Goal: Task Accomplishment & Management: Complete application form

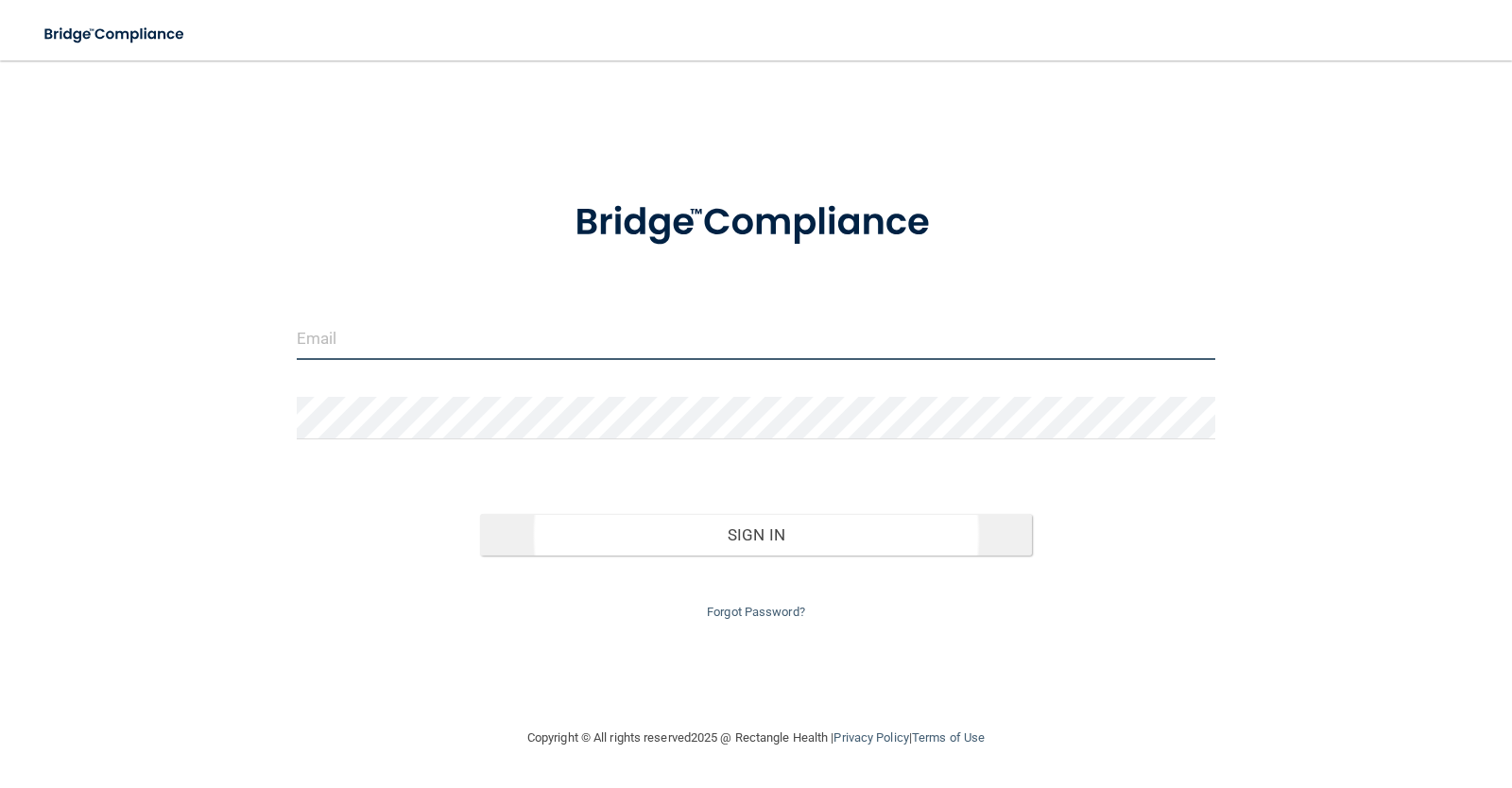
type input "[PERSON_NAME][EMAIL_ADDRESS][DOMAIN_NAME]"
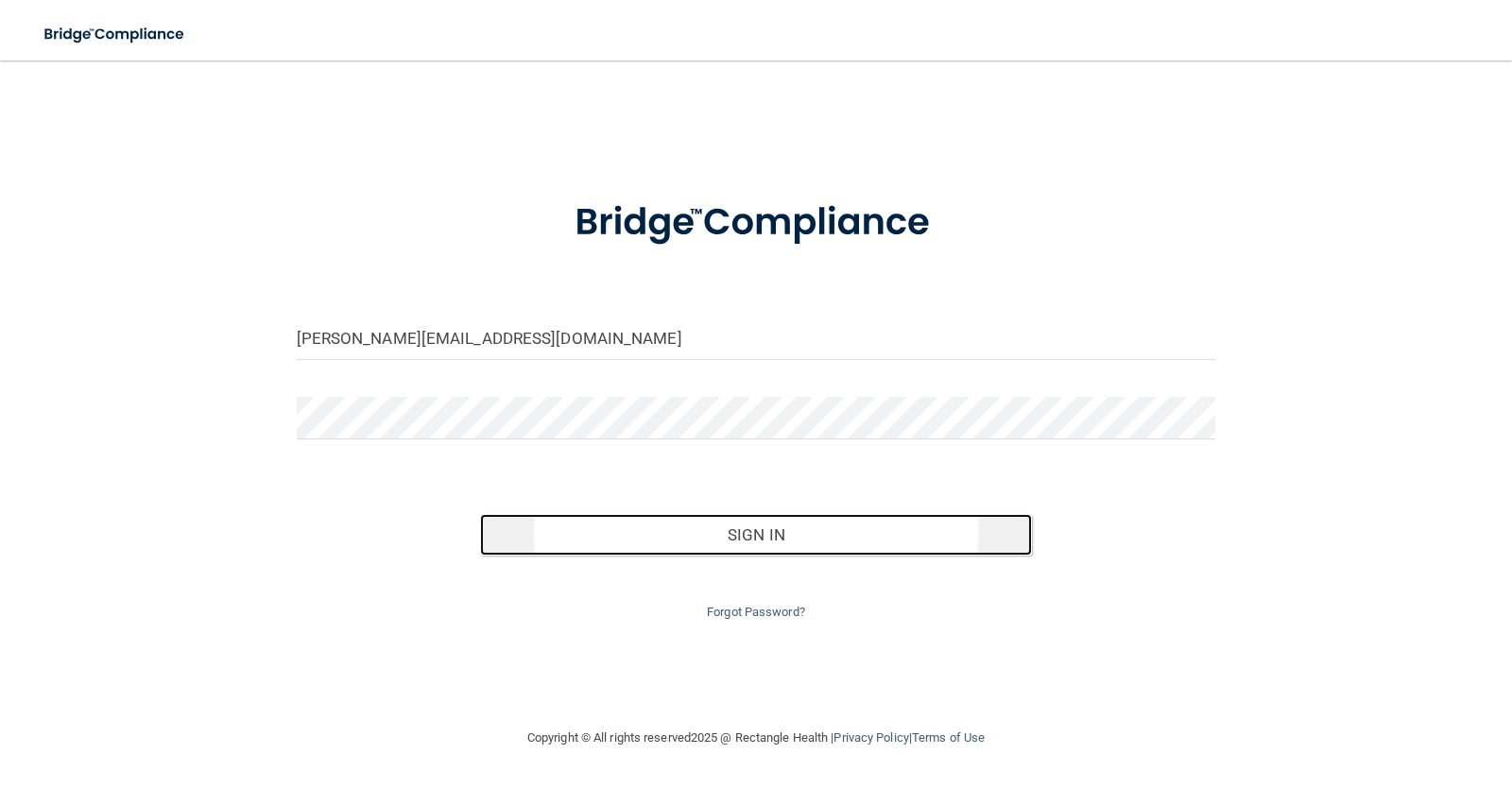
click at [772, 532] on button "Sign In" at bounding box center [756, 535] width 552 height 42
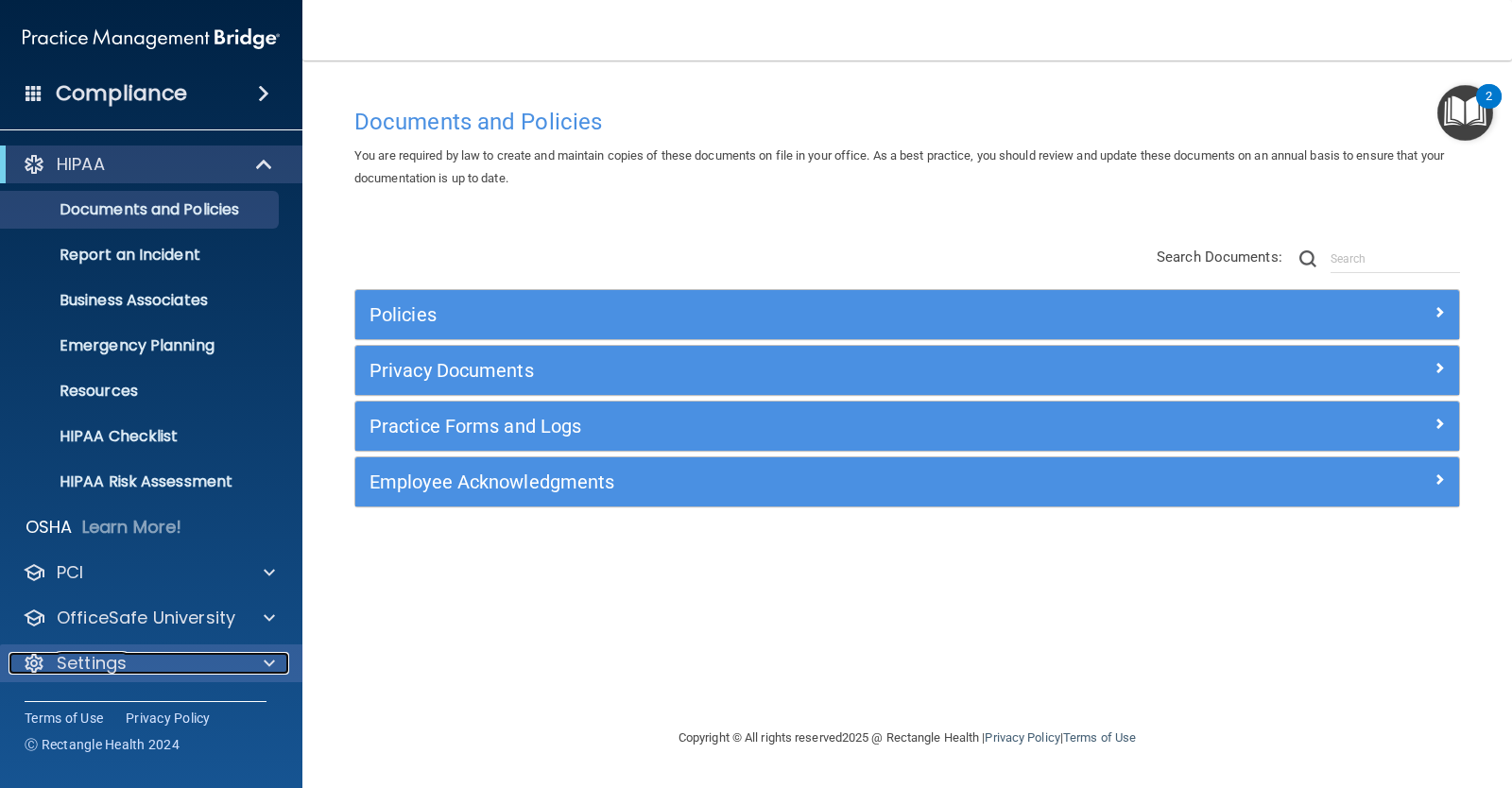
click at [160, 671] on div "Settings" at bounding box center [126, 663] width 235 height 22
click at [275, 670] on div at bounding box center [266, 663] width 48 height 22
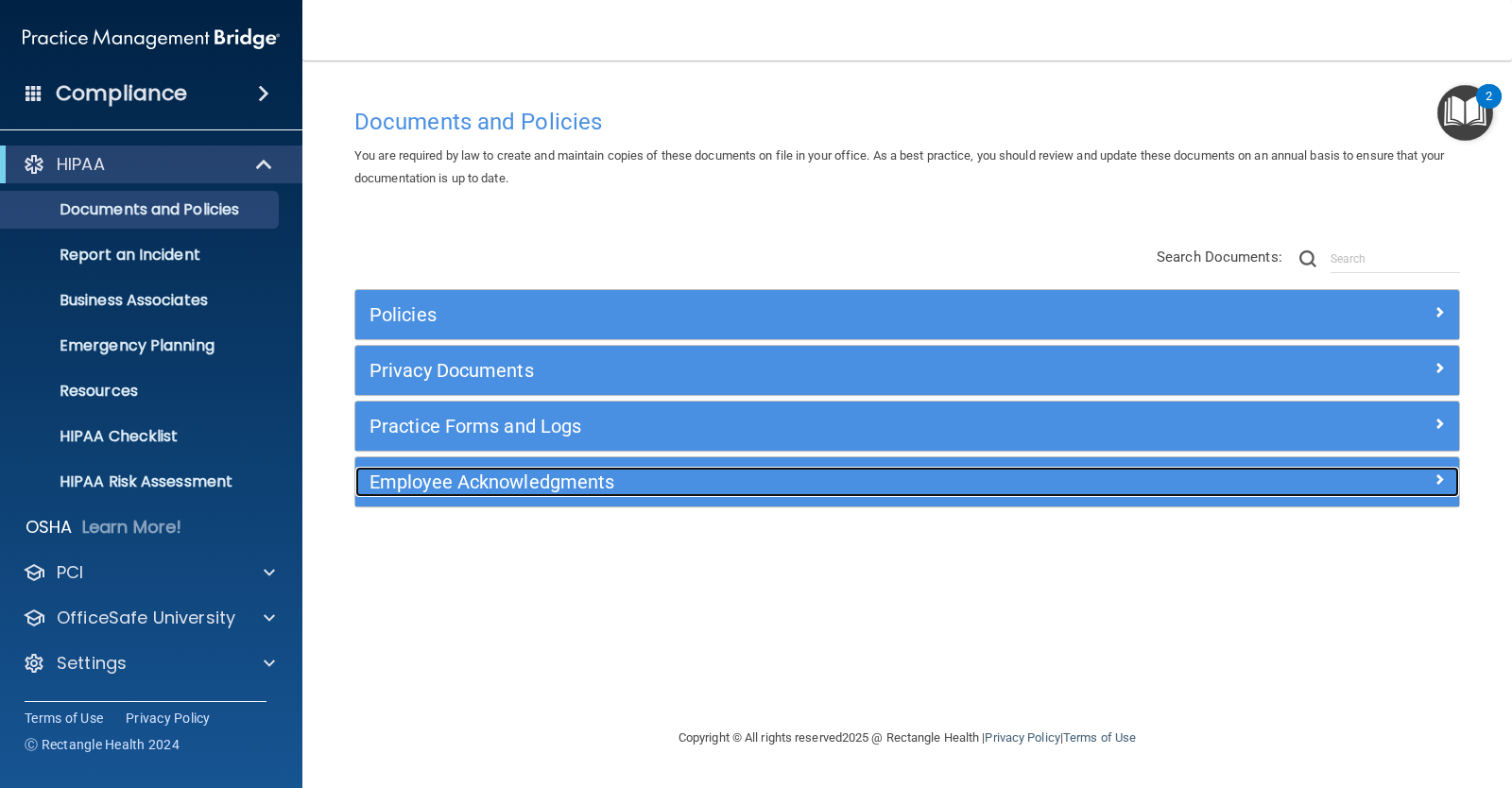
click at [484, 480] on h5 "Employee Acknowledgments" at bounding box center [768, 481] width 799 height 20
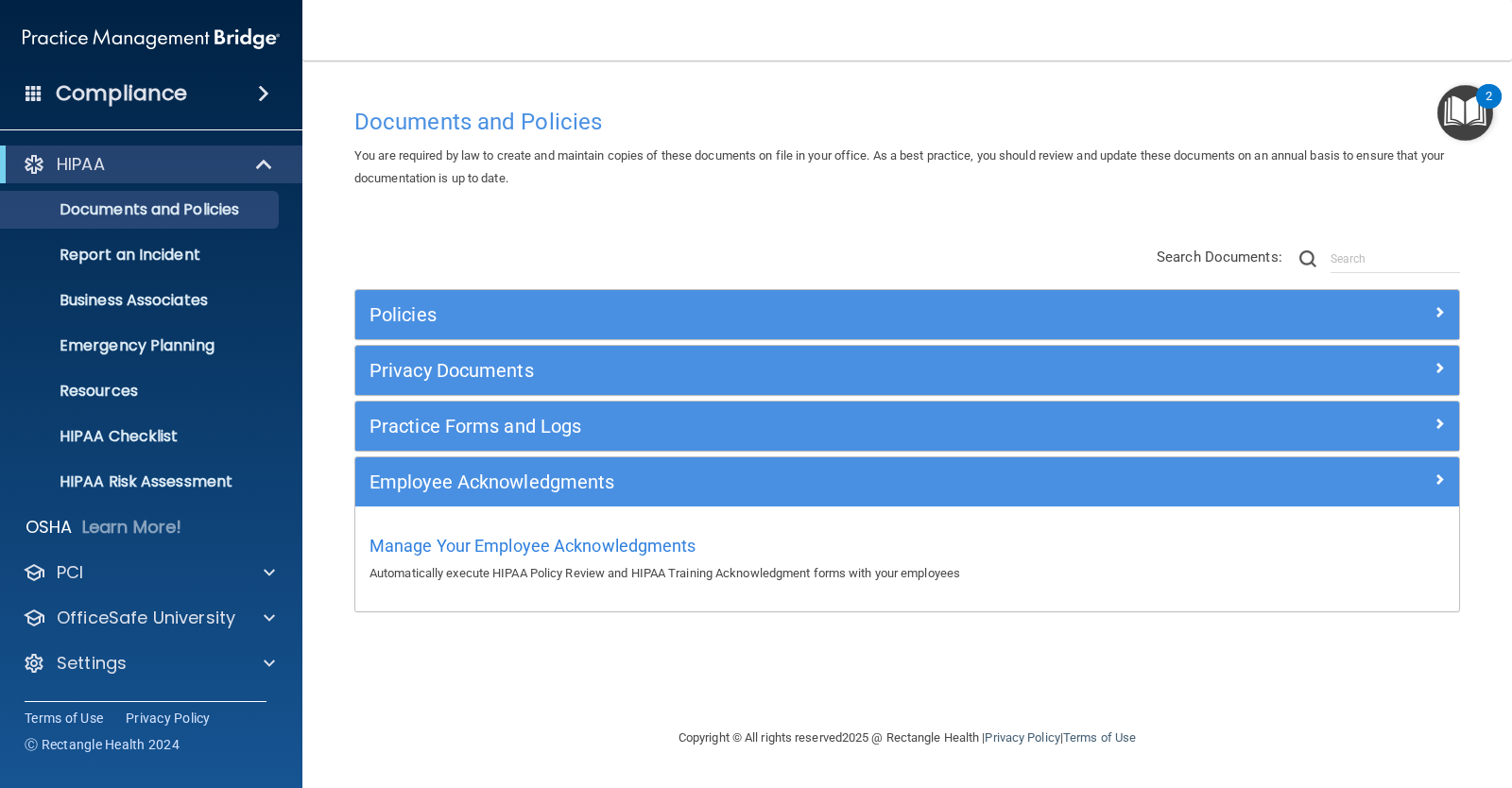
click at [261, 90] on span at bounding box center [264, 93] width 12 height 22
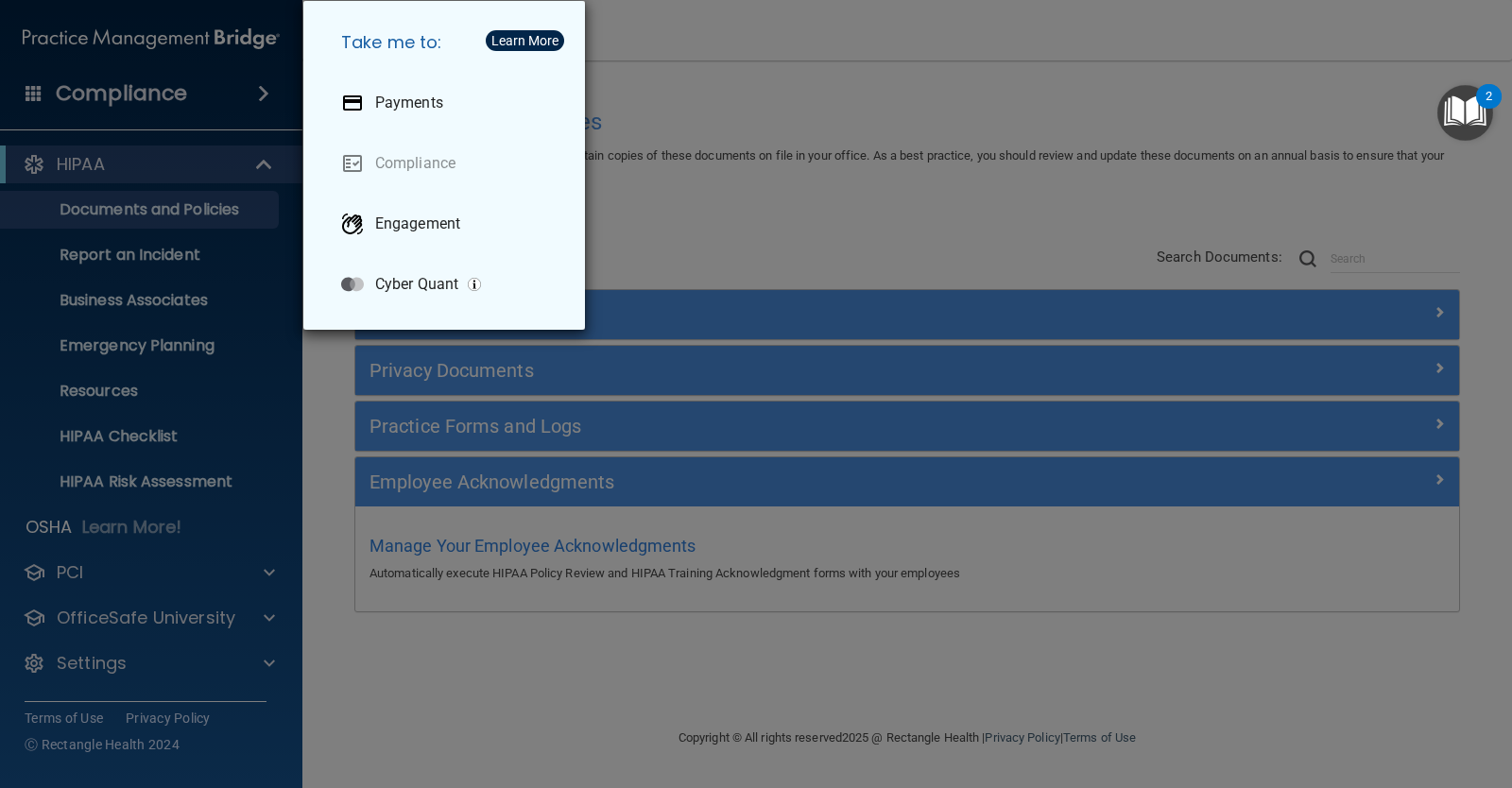
click at [261, 90] on div "Take me to: Payments Compliance Engagement Cyber Quant" at bounding box center [756, 394] width 1512 height 788
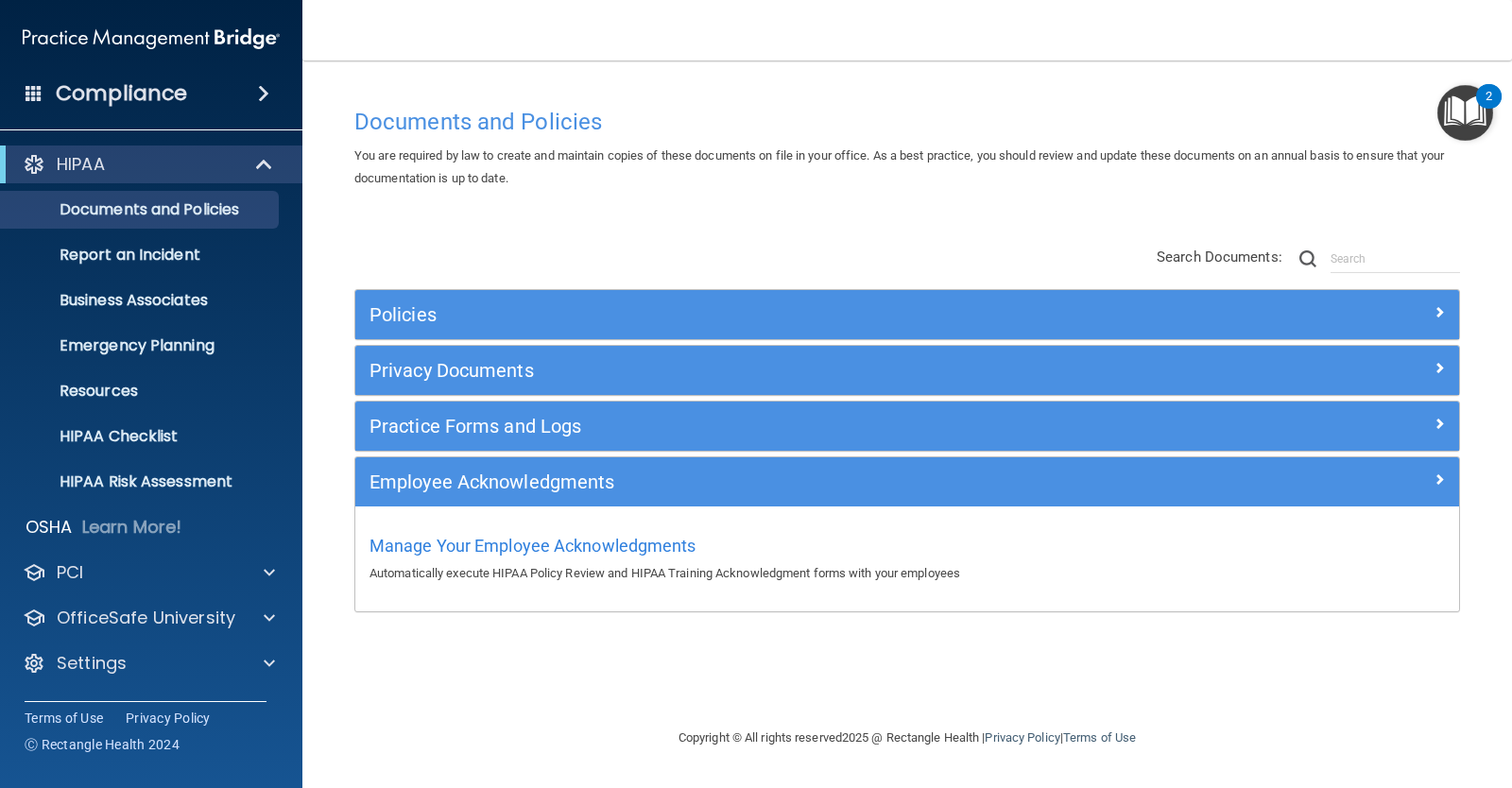
click at [30, 90] on span at bounding box center [33, 92] width 17 height 17
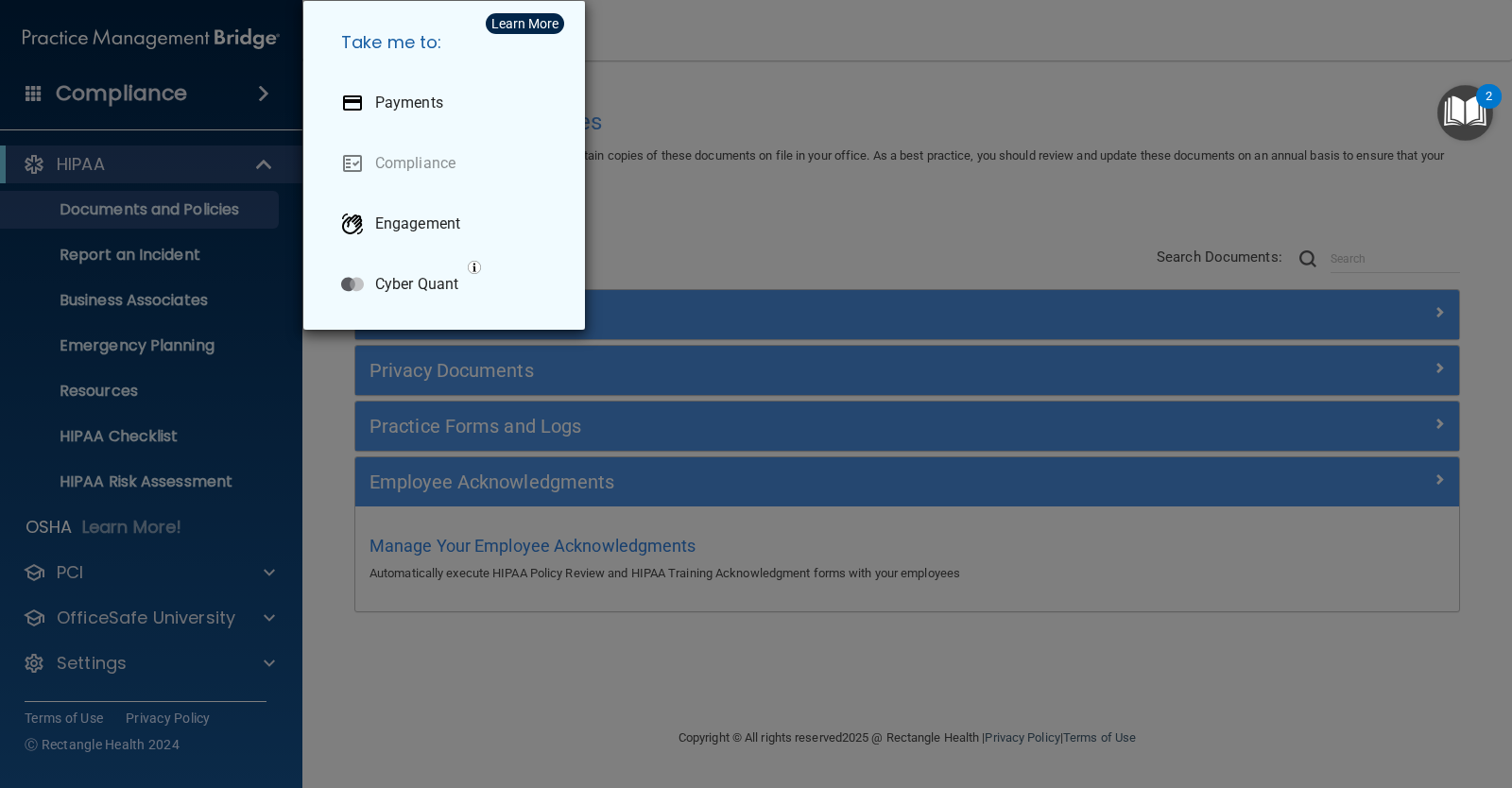
click at [30, 90] on div "Take me to: Payments Compliance Engagement Cyber Quant" at bounding box center [756, 394] width 1512 height 788
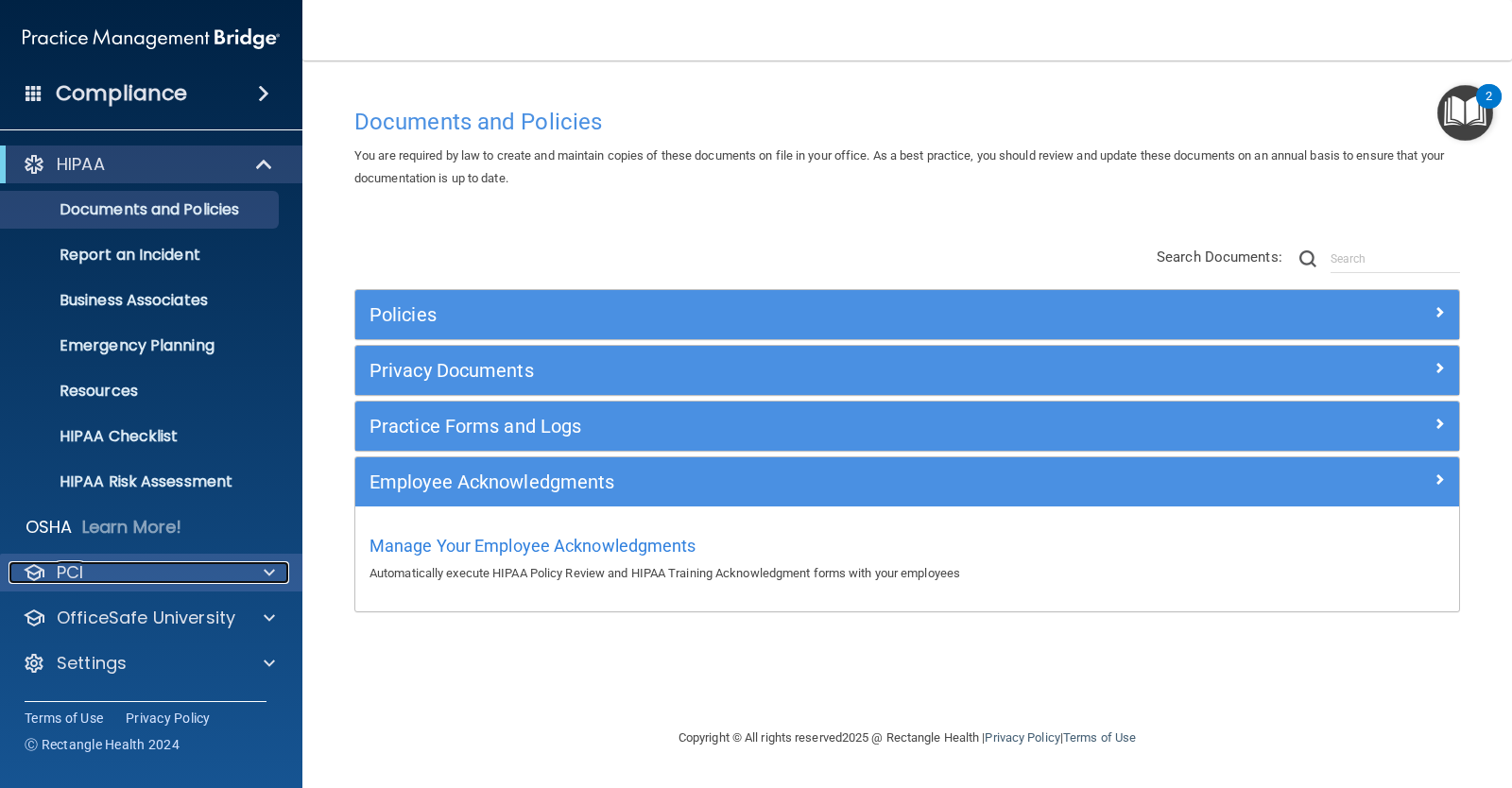
click at [272, 573] on span at bounding box center [270, 572] width 12 height 22
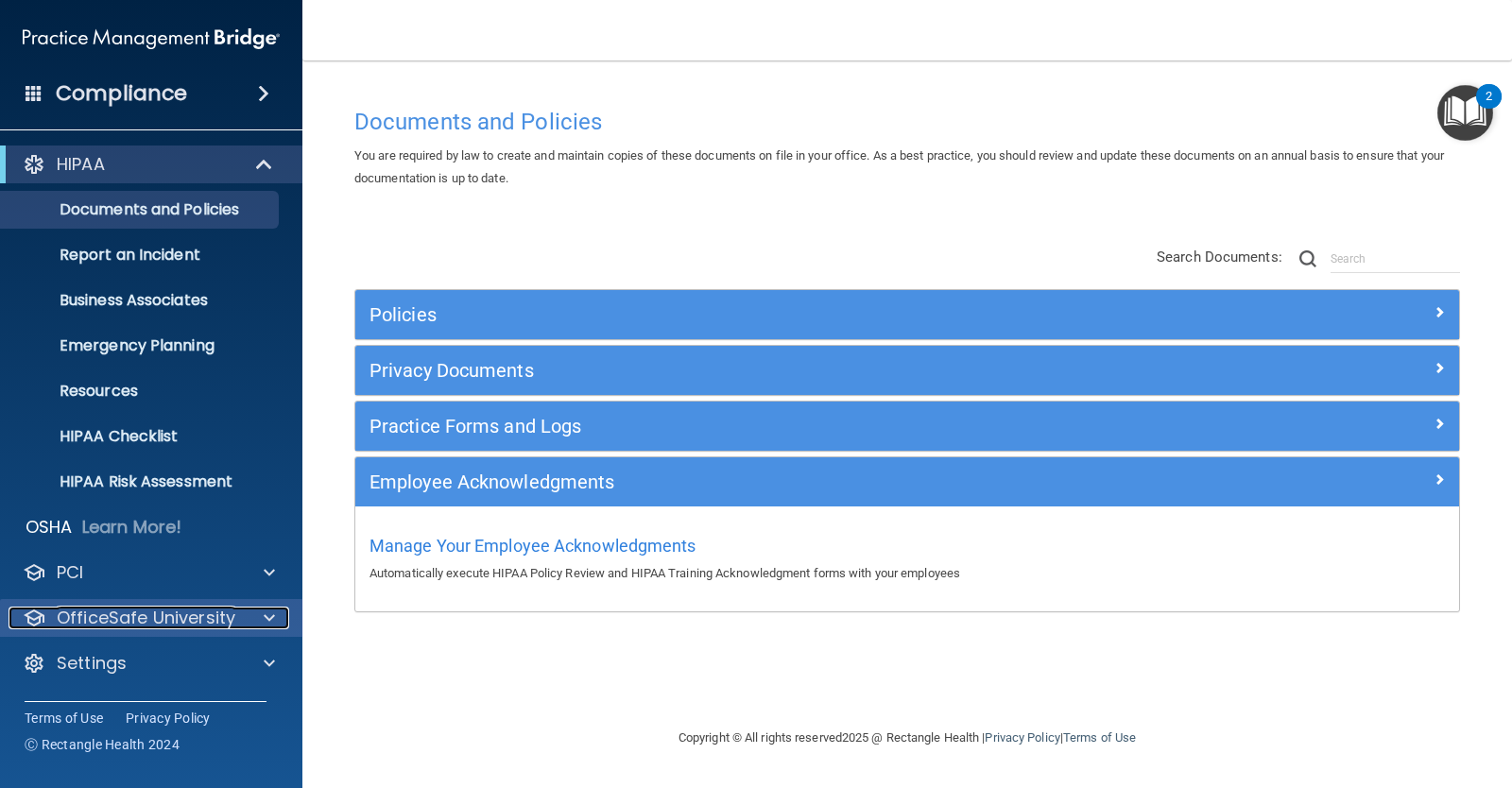
click at [265, 622] on span at bounding box center [270, 618] width 12 height 22
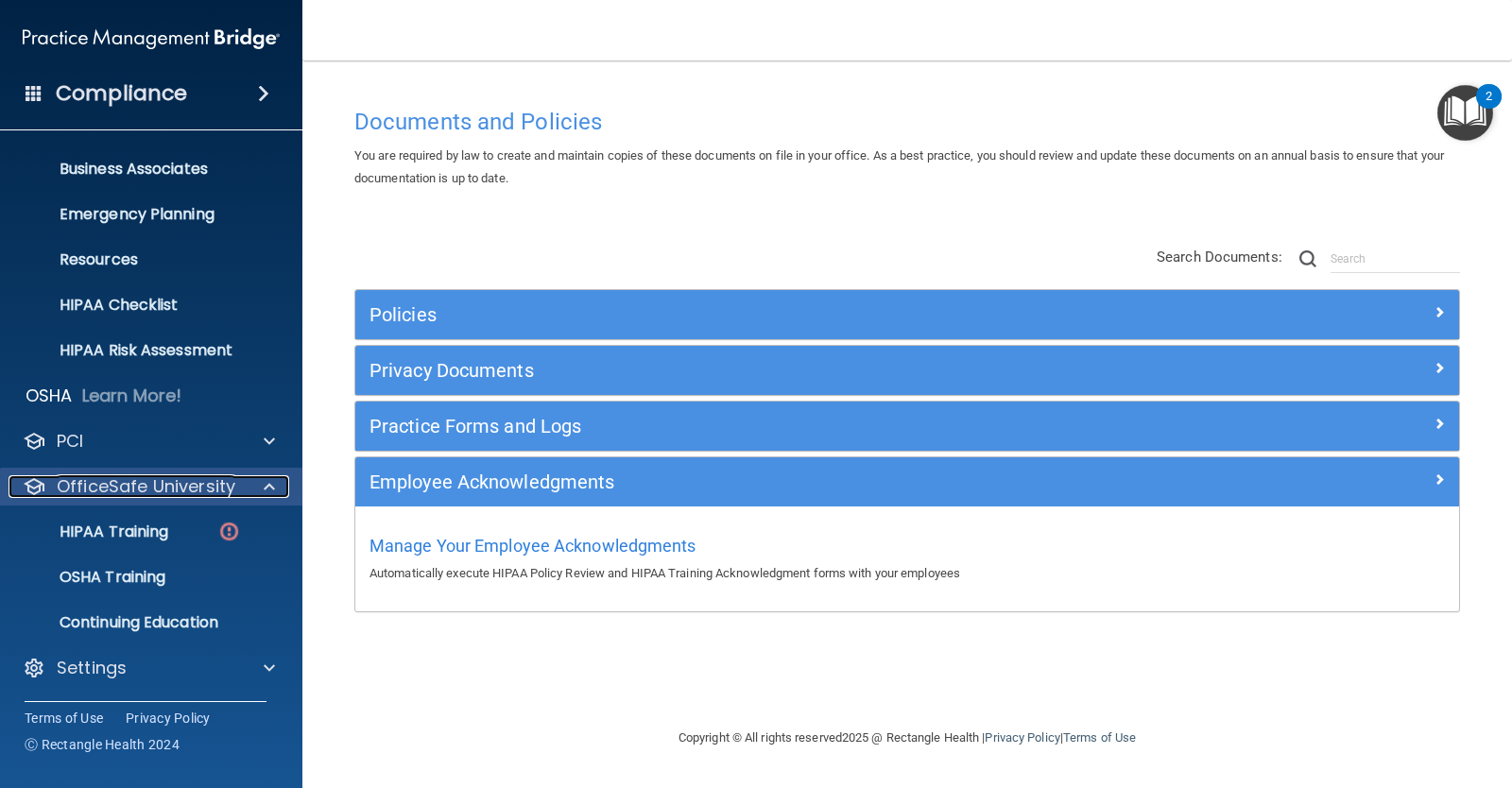
scroll to position [132, 0]
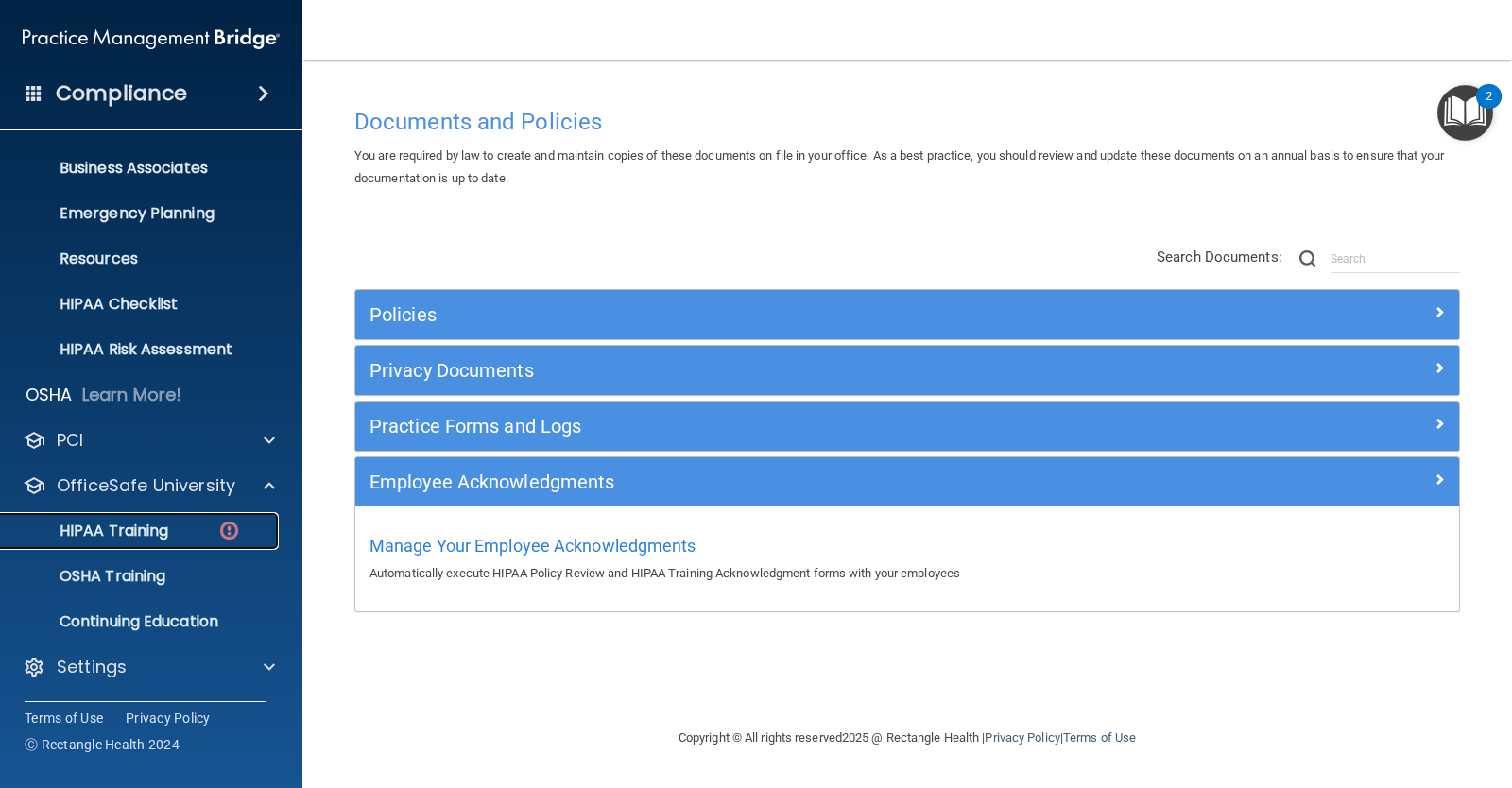
click at [148, 535] on p "HIPAA Training" at bounding box center [91, 531] width 156 height 19
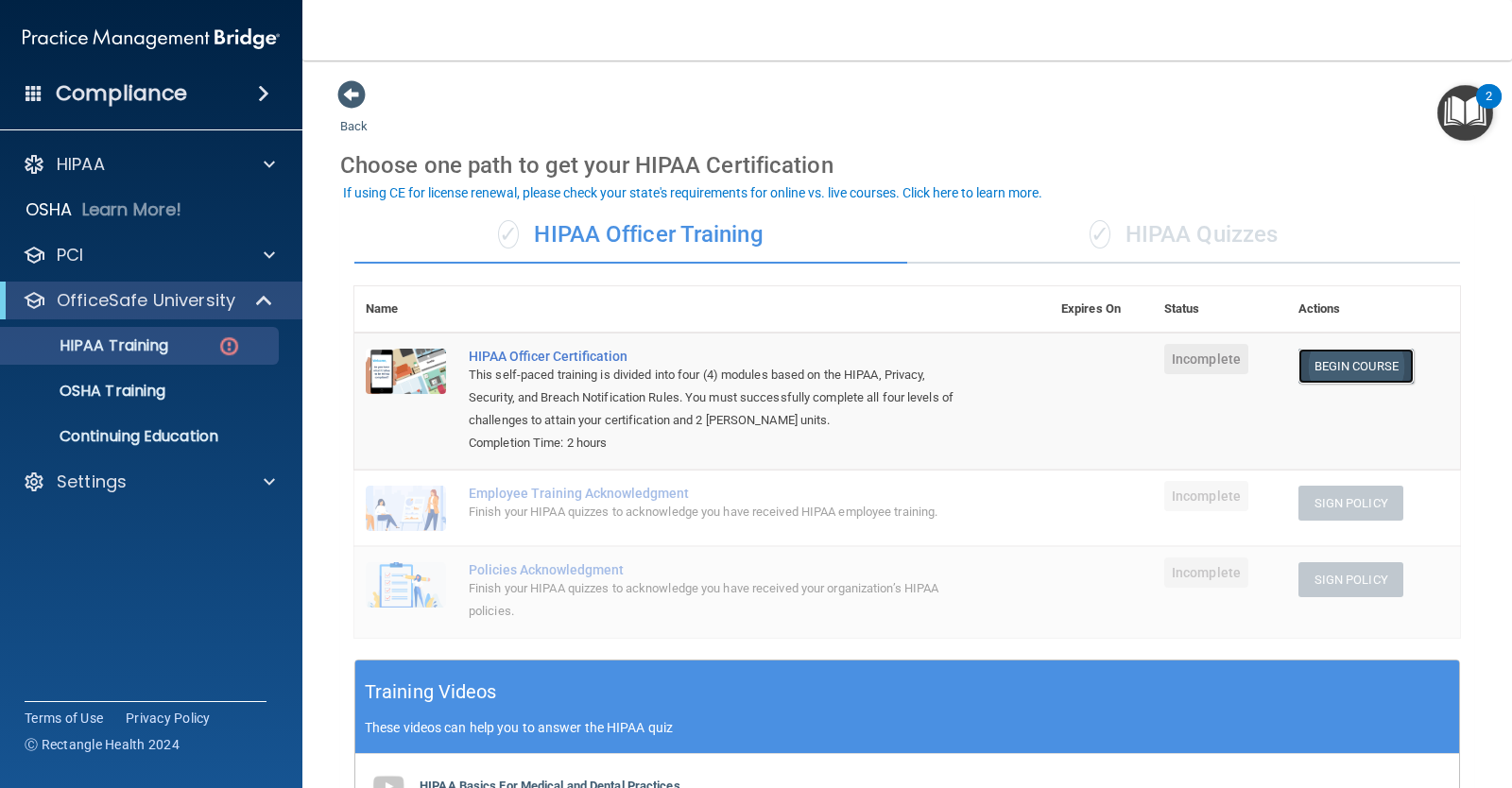
click at [1350, 371] on link "Begin Course" at bounding box center [1355, 366] width 115 height 35
click at [270, 485] on span at bounding box center [270, 481] width 12 height 22
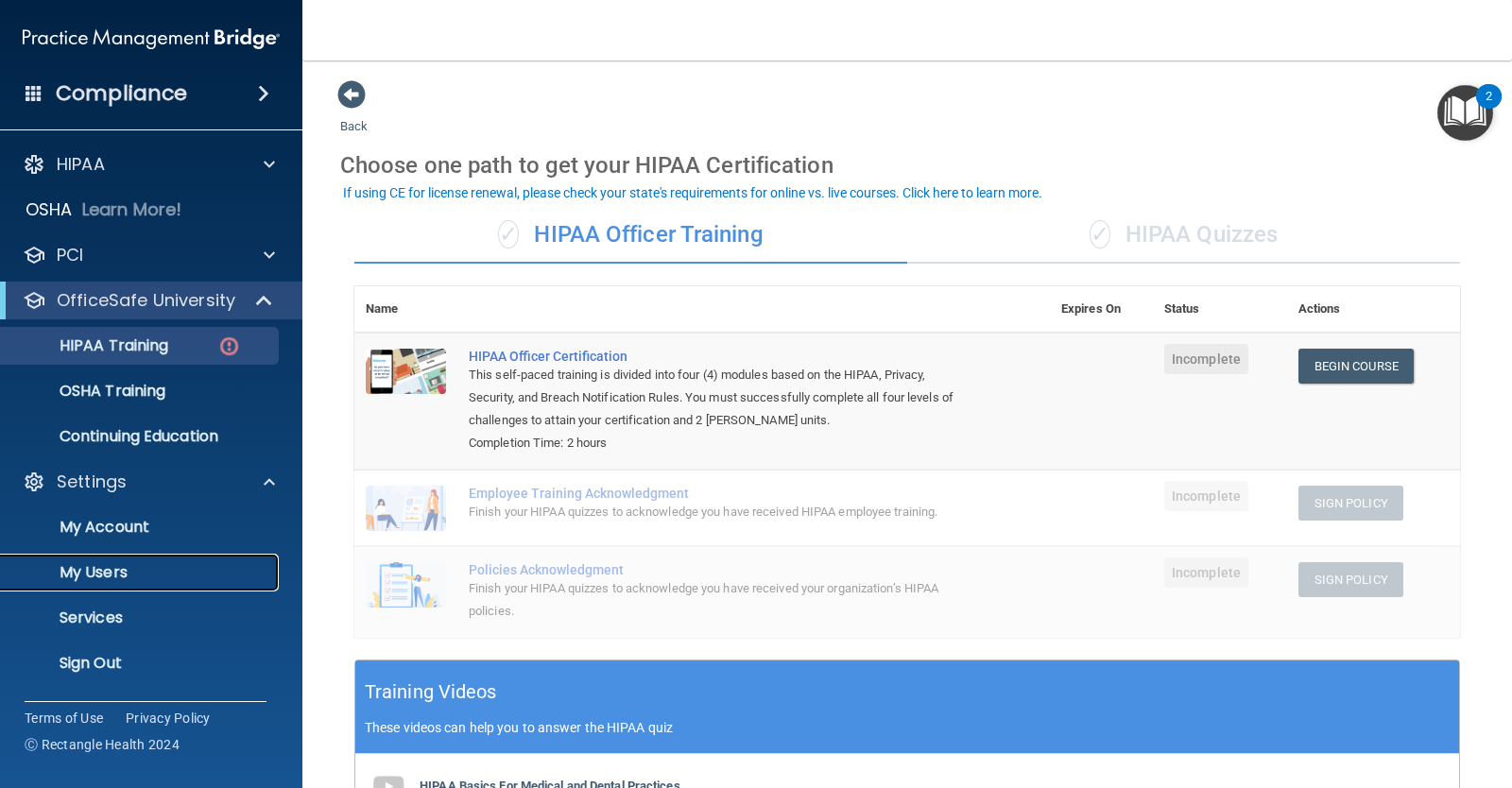
click at [88, 582] on p "My Users" at bounding box center [141, 572] width 258 height 19
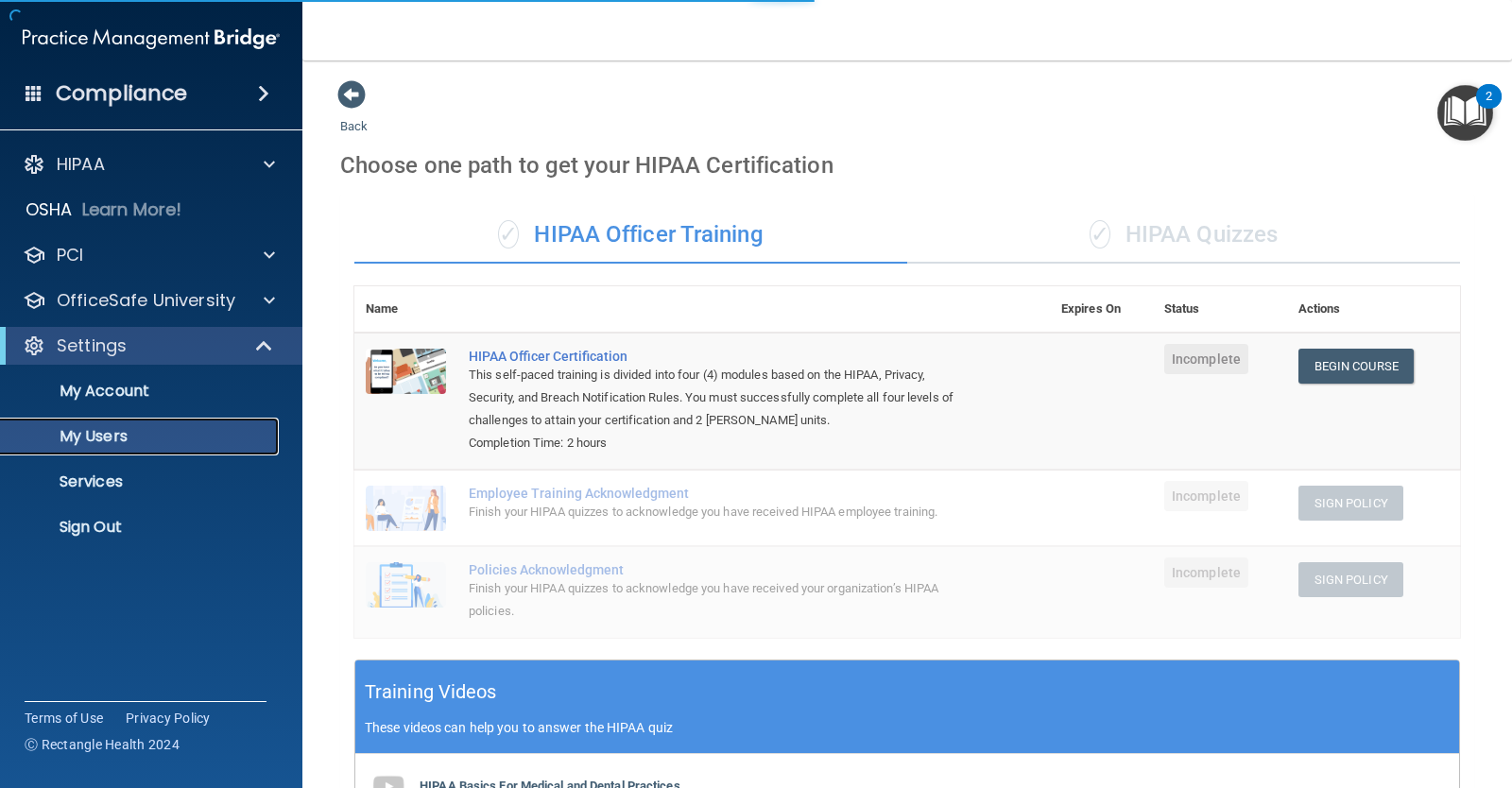
select select "20"
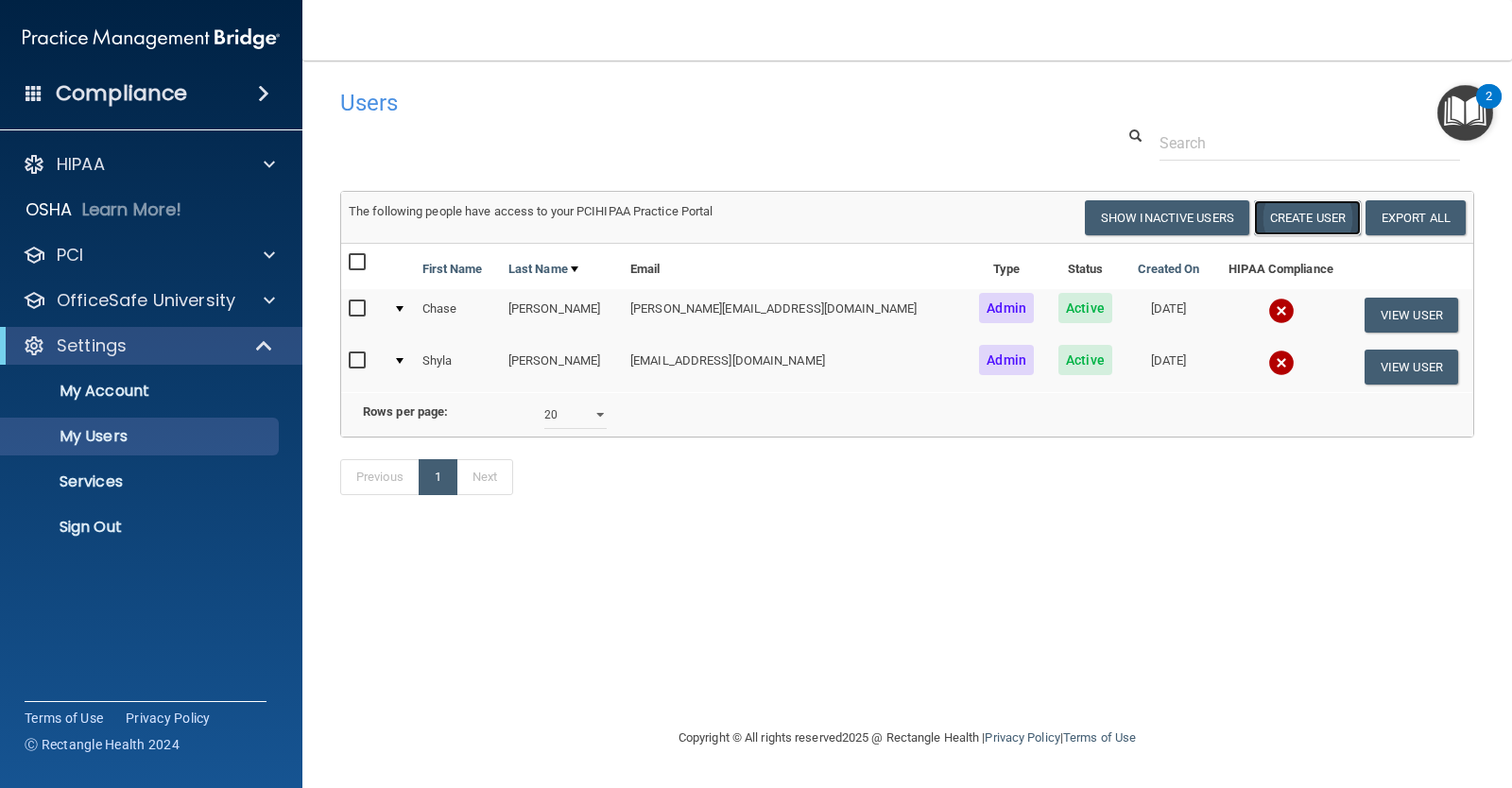
click at [1326, 218] on button "Create User" at bounding box center [1308, 218] width 107 height 35
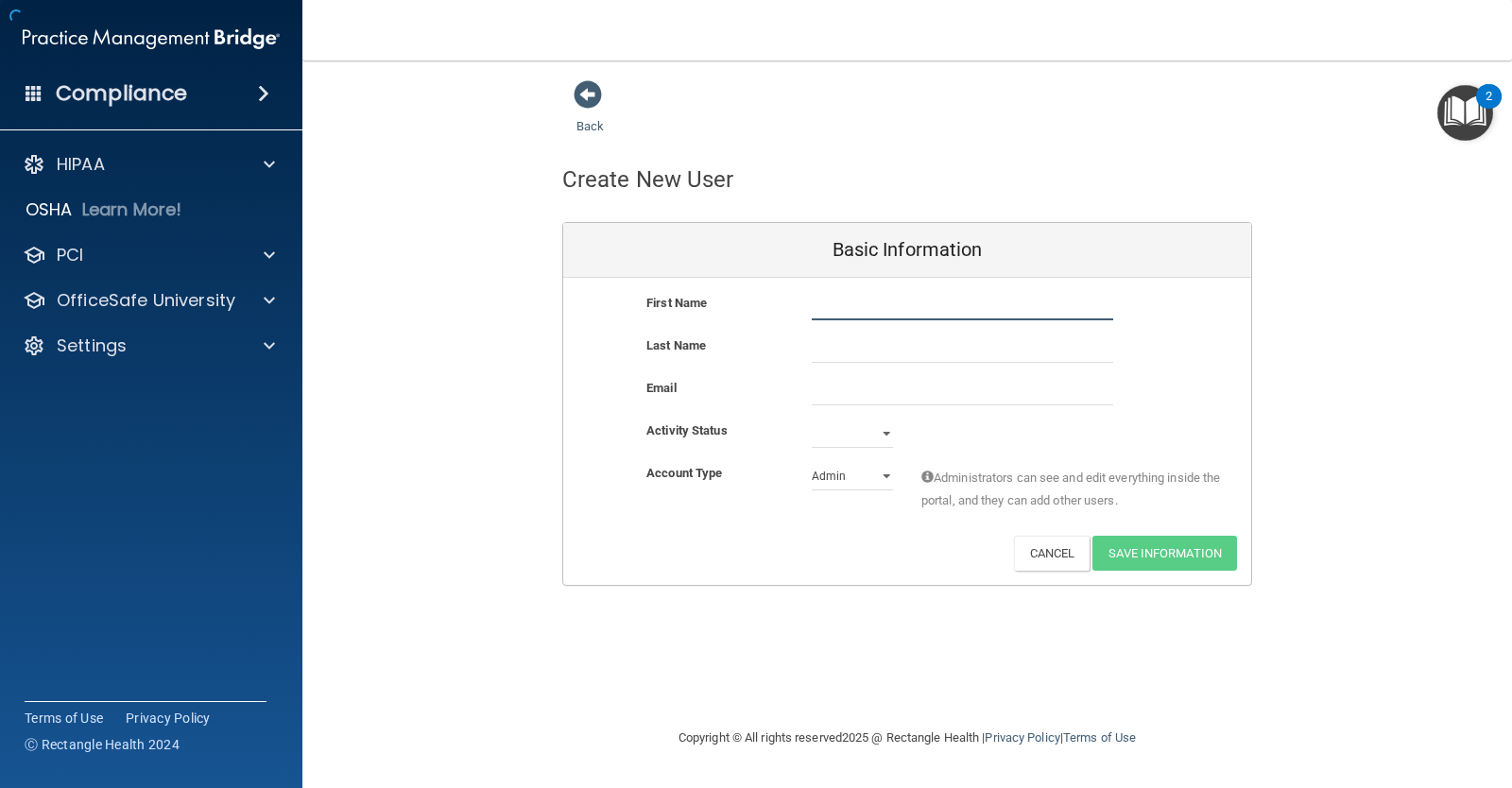
click at [862, 307] on input "text" at bounding box center [963, 306] width 302 height 28
type input "[PERSON_NAME]"
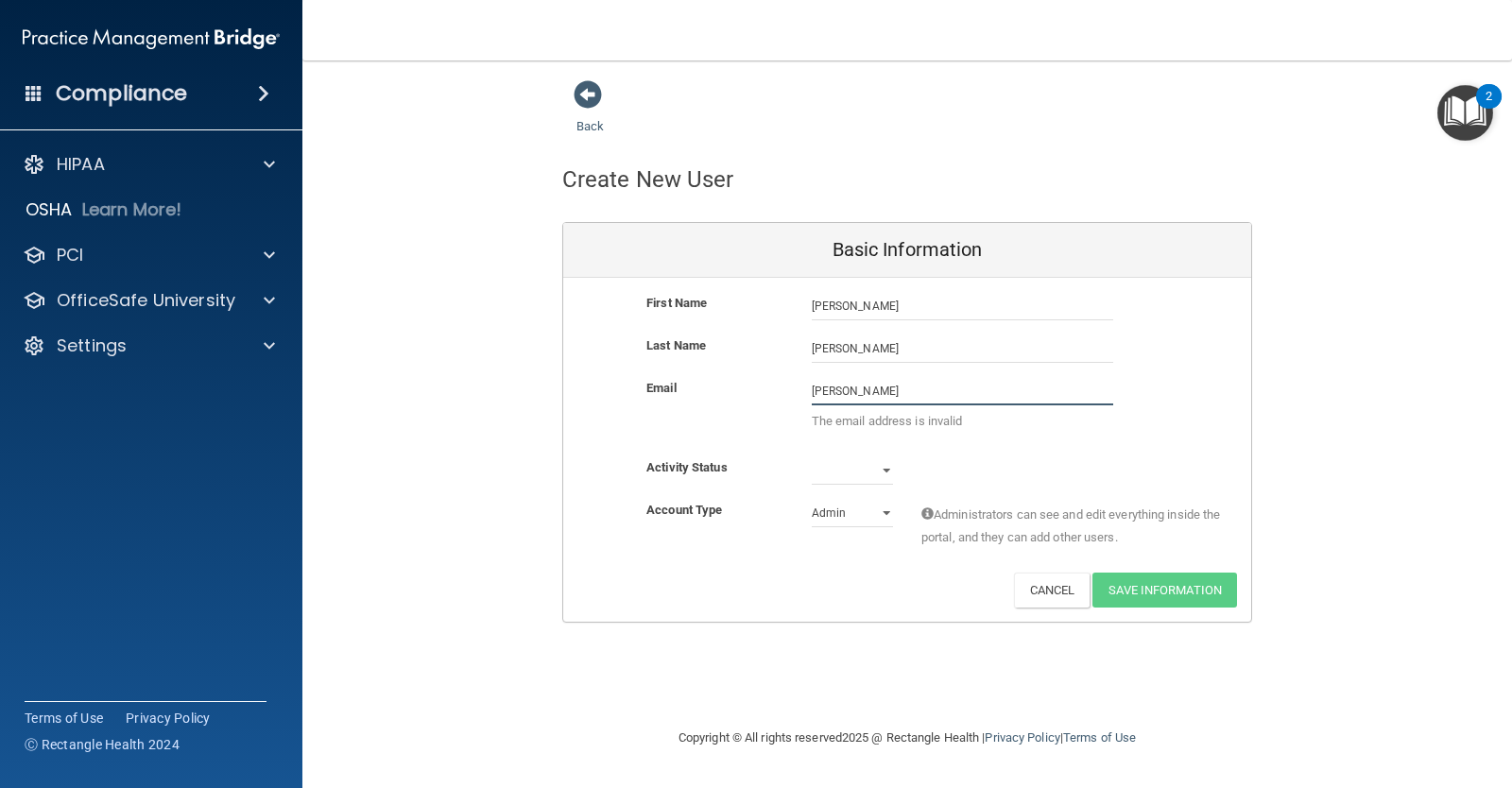
click at [866, 388] on input "[PERSON_NAME]" at bounding box center [963, 391] width 302 height 28
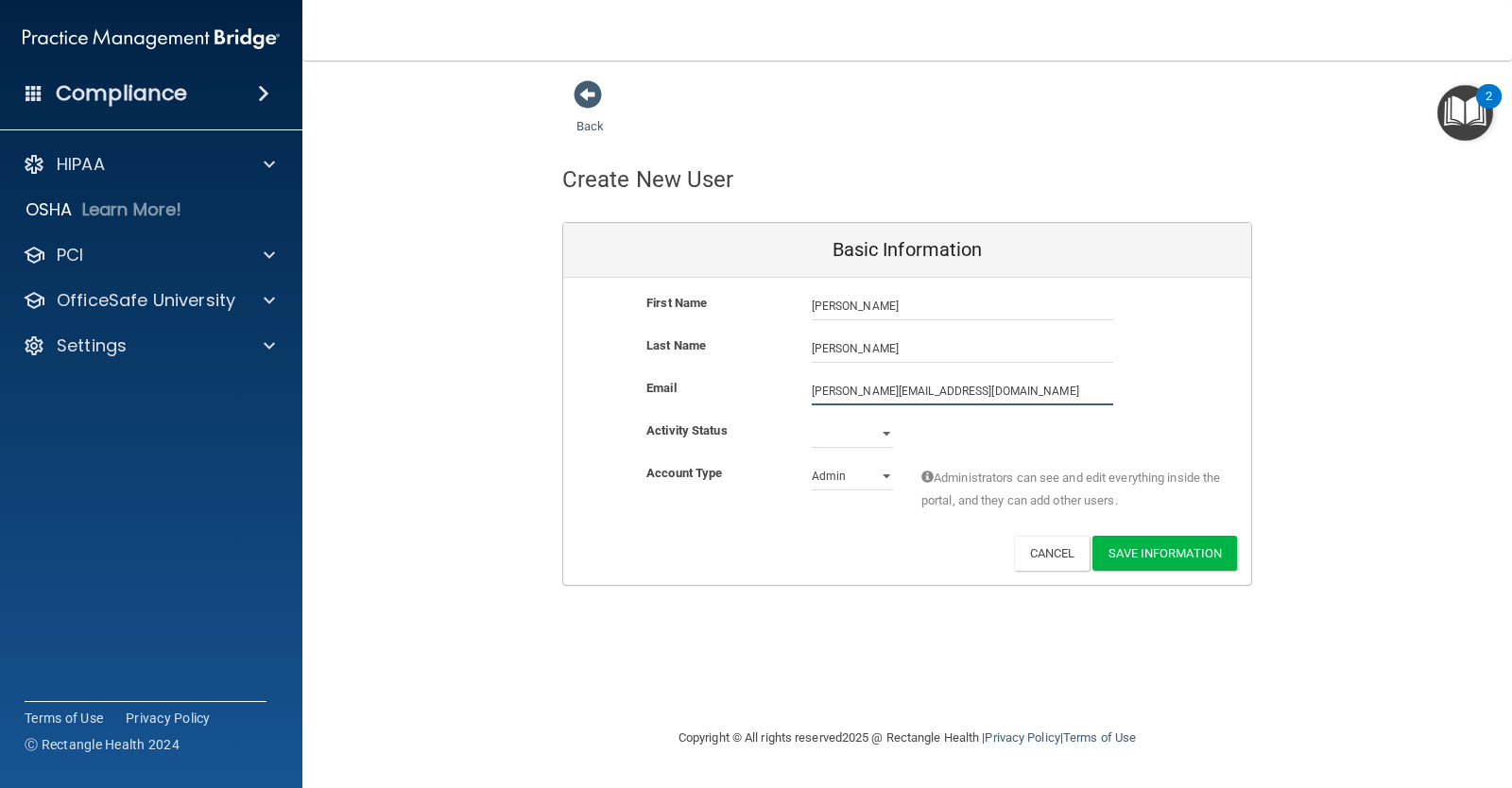
type input "[PERSON_NAME][EMAIL_ADDRESS][DOMAIN_NAME]"
click at [878, 434] on select "Active Inactive" at bounding box center [852, 433] width 81 height 28
select select "active"
click at [812, 420] on select "Active Inactive" at bounding box center [852, 433] width 81 height 28
click at [848, 481] on select "Admin Member" at bounding box center [852, 476] width 81 height 28
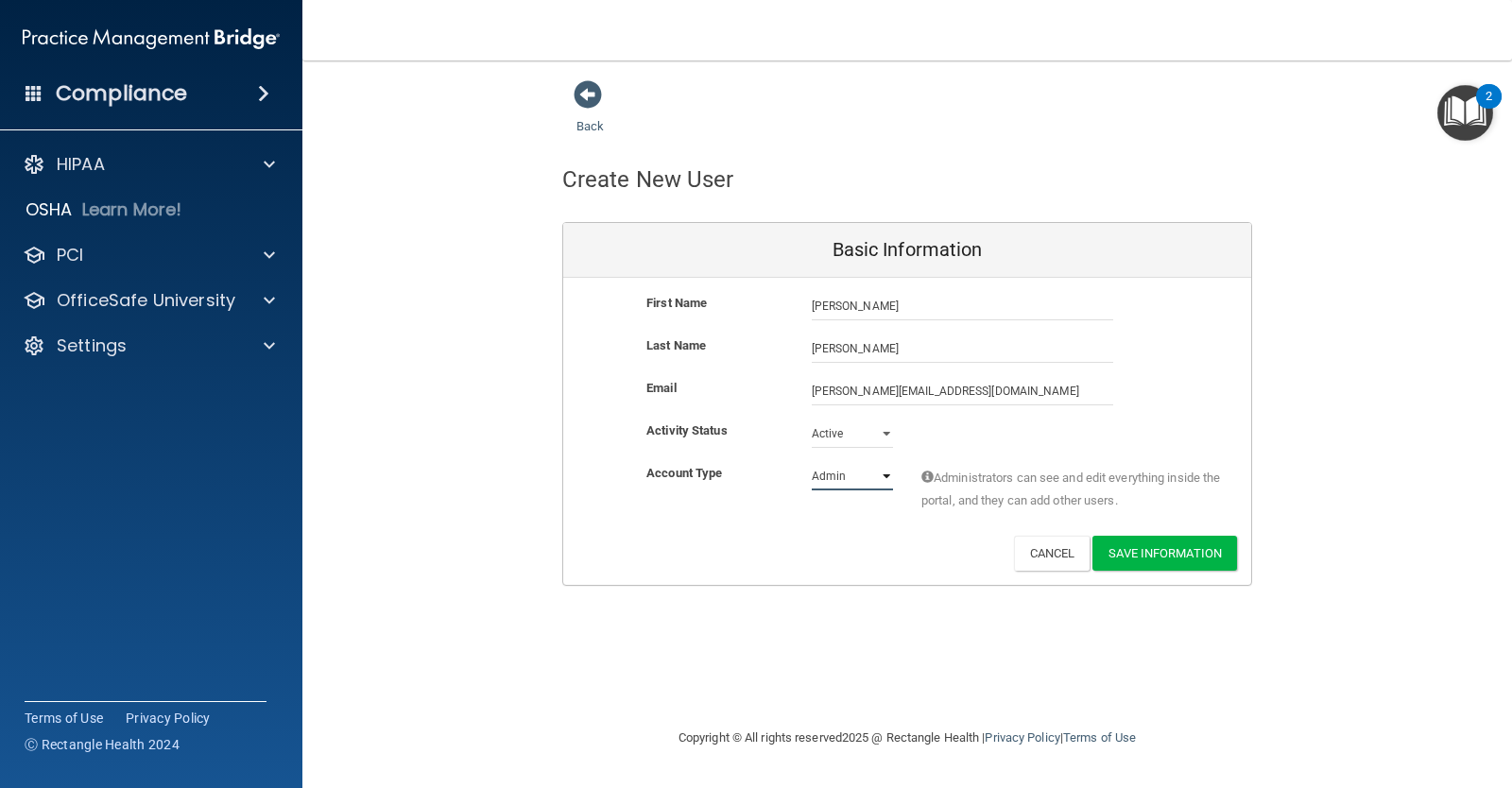
select select "practice_member"
click at [812, 463] on select "Admin Member" at bounding box center [852, 476] width 81 height 28
click at [1167, 552] on button "Save Information" at bounding box center [1164, 553] width 144 height 35
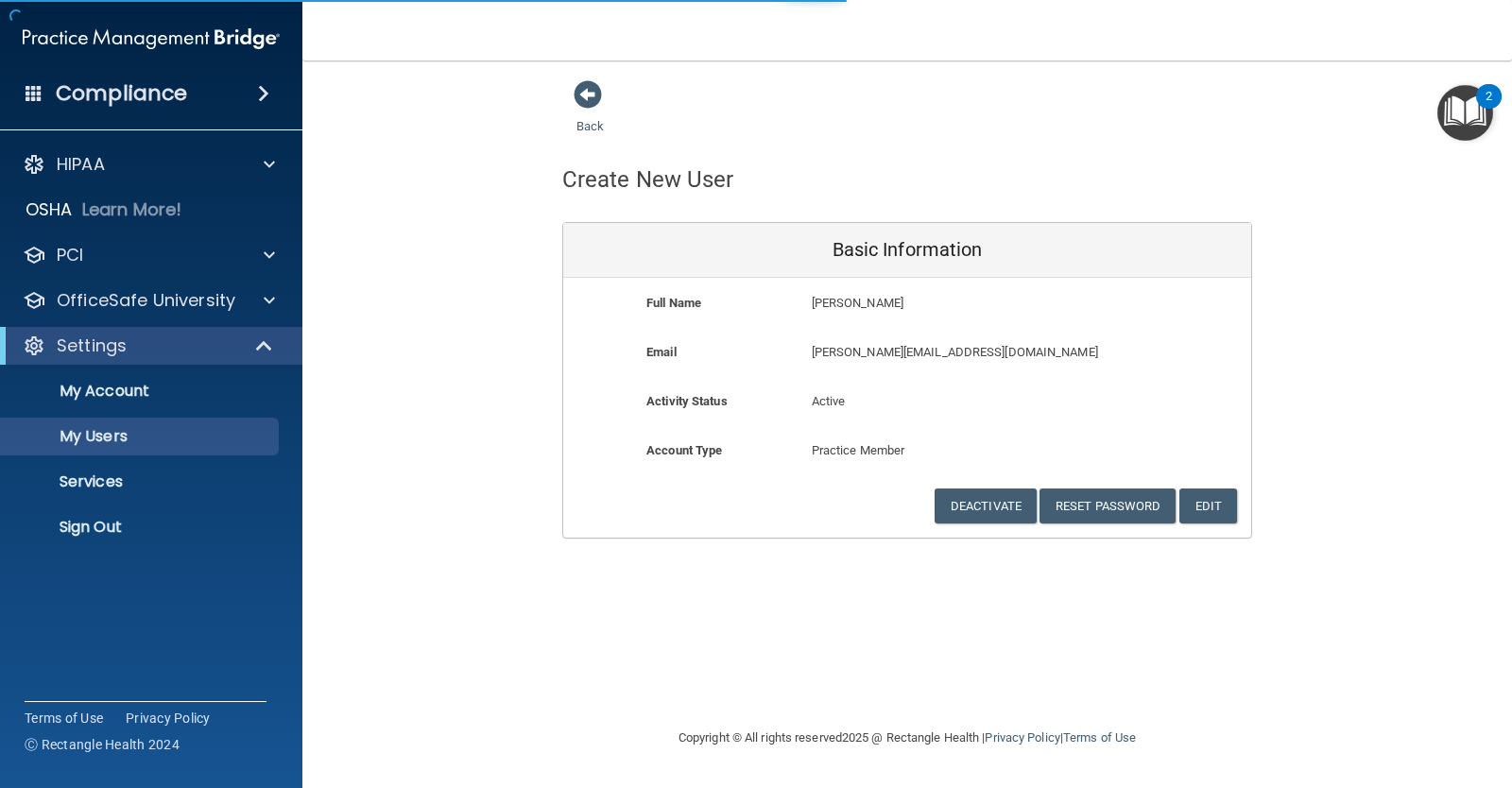
select select "20"
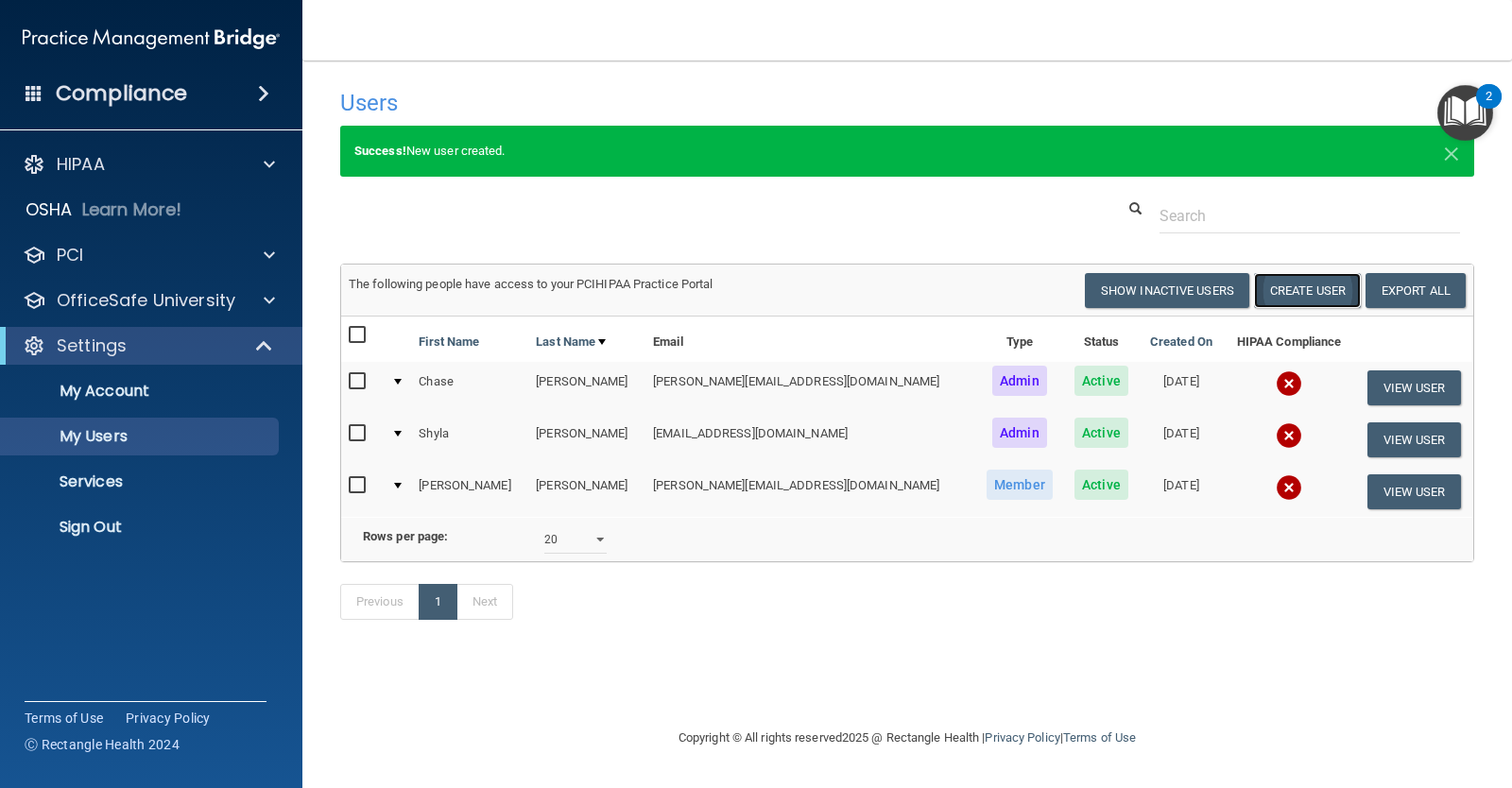
click at [1320, 292] on button "Create User" at bounding box center [1308, 290] width 107 height 35
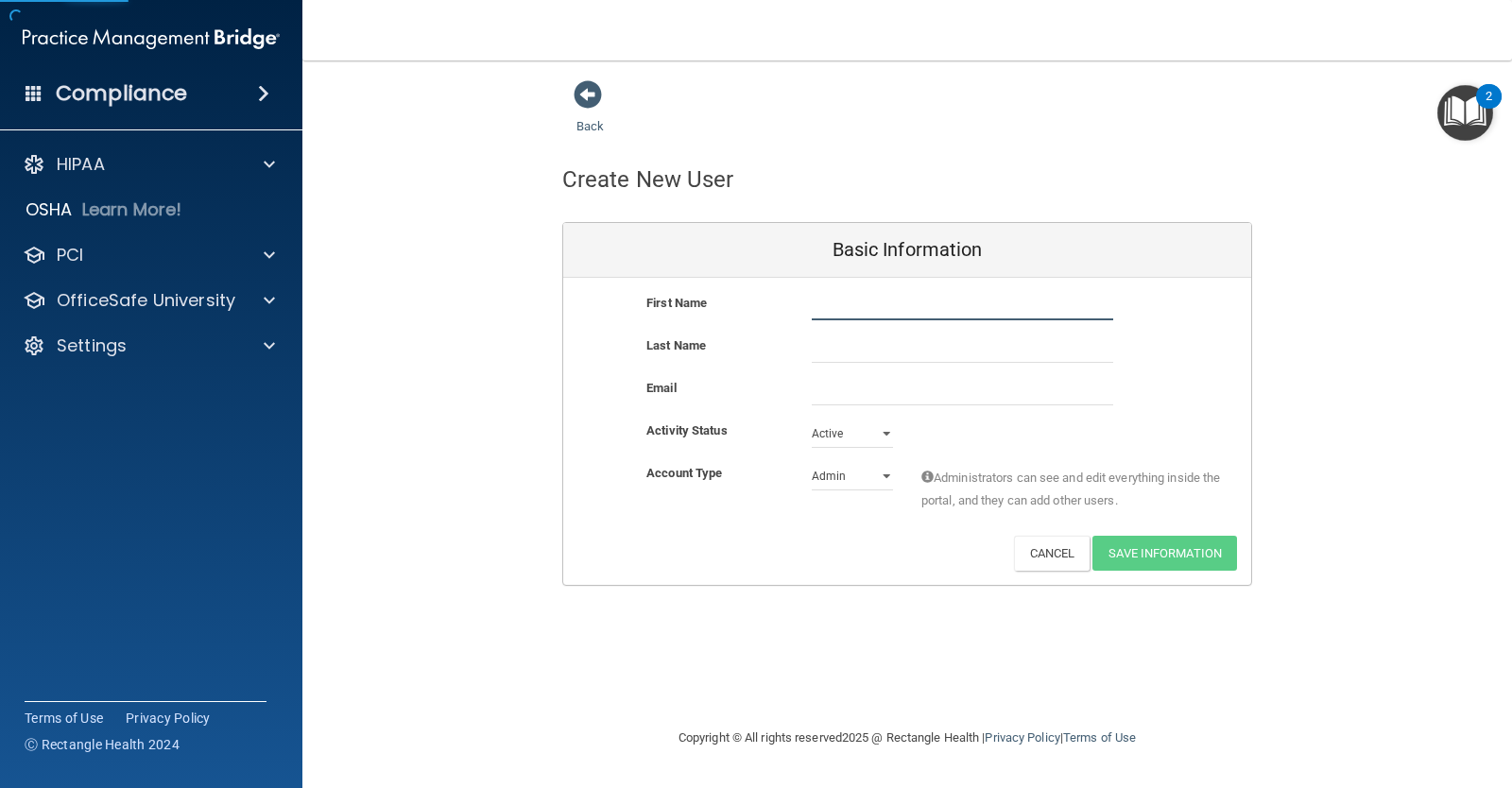
click at [843, 303] on input "text" at bounding box center [963, 306] width 302 height 28
type input "[PERSON_NAME]"
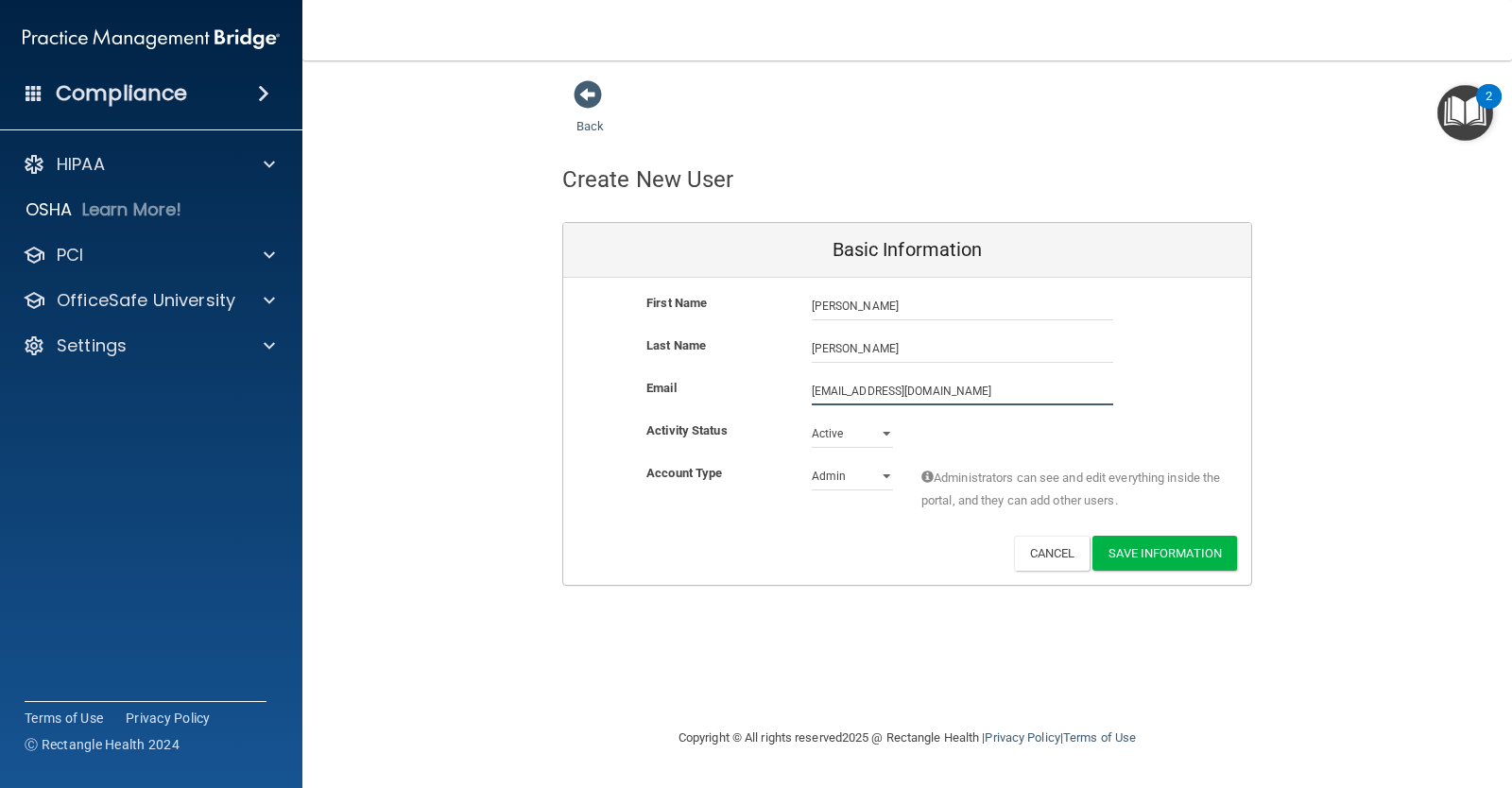
type input "[EMAIL_ADDRESS][DOMAIN_NAME]"
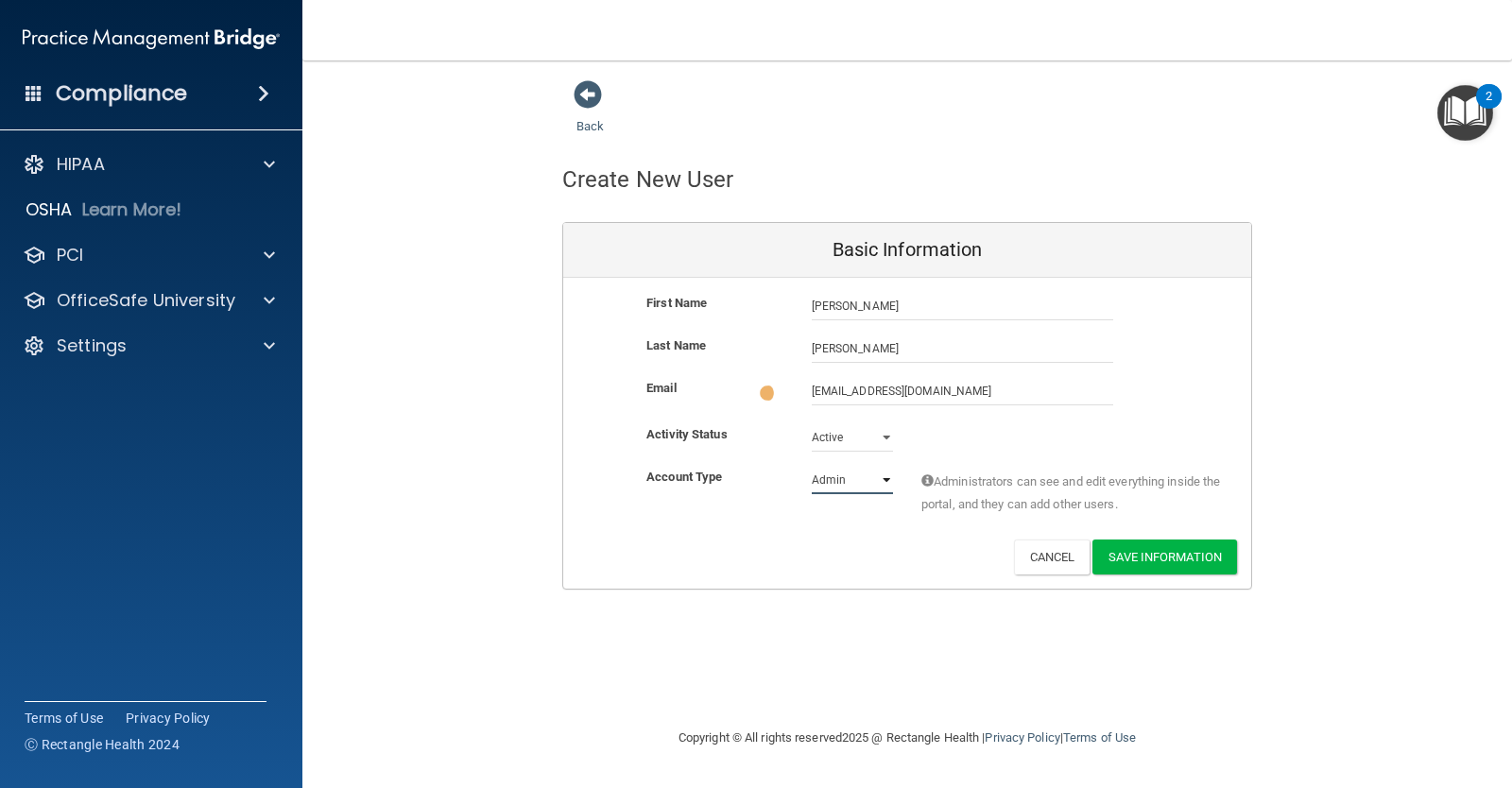
click at [867, 473] on select "Admin Member" at bounding box center [852, 479] width 81 height 28
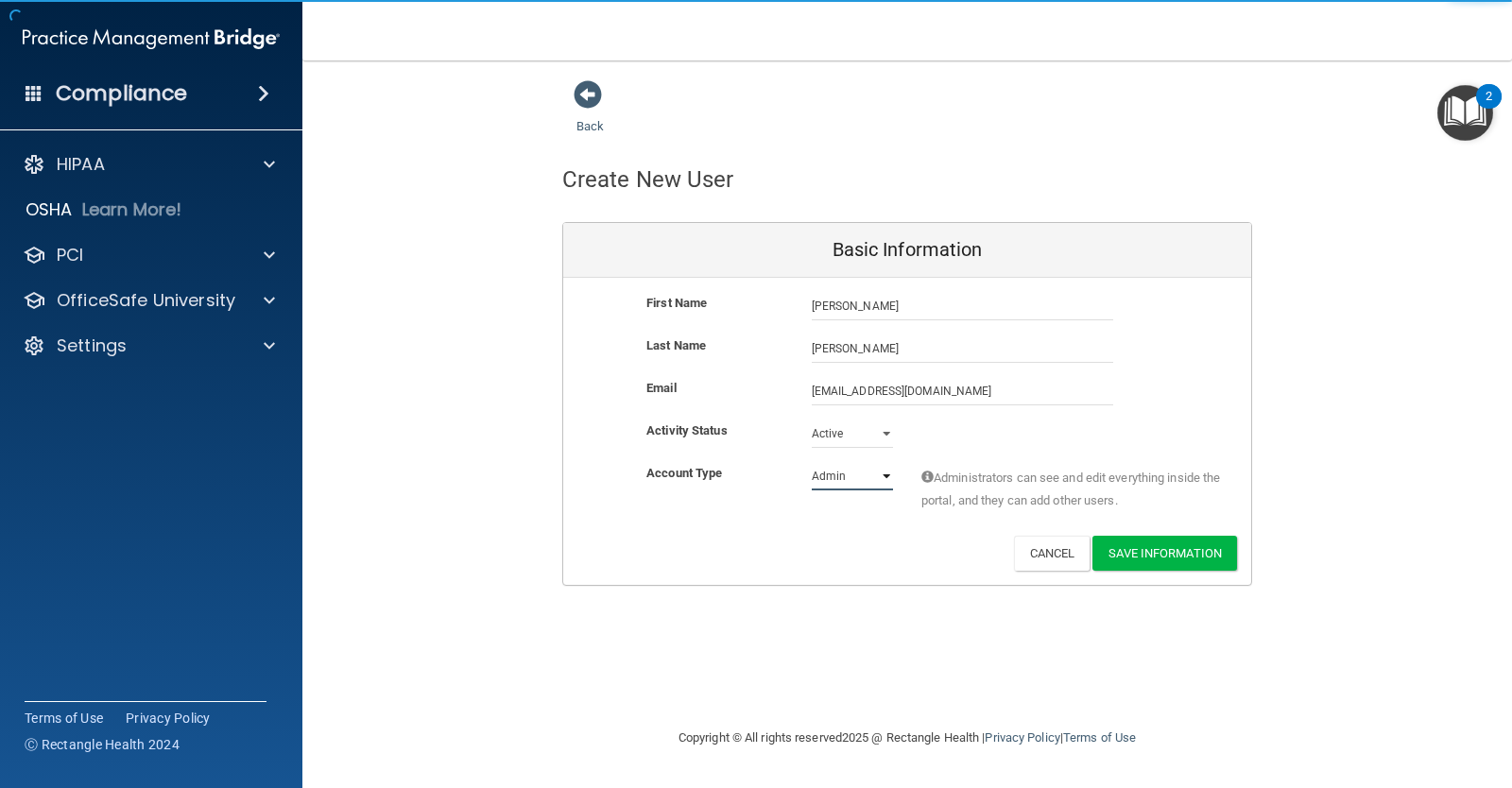
select select "practice_member"
click at [812, 463] on select "Admin Member" at bounding box center [852, 476] width 81 height 28
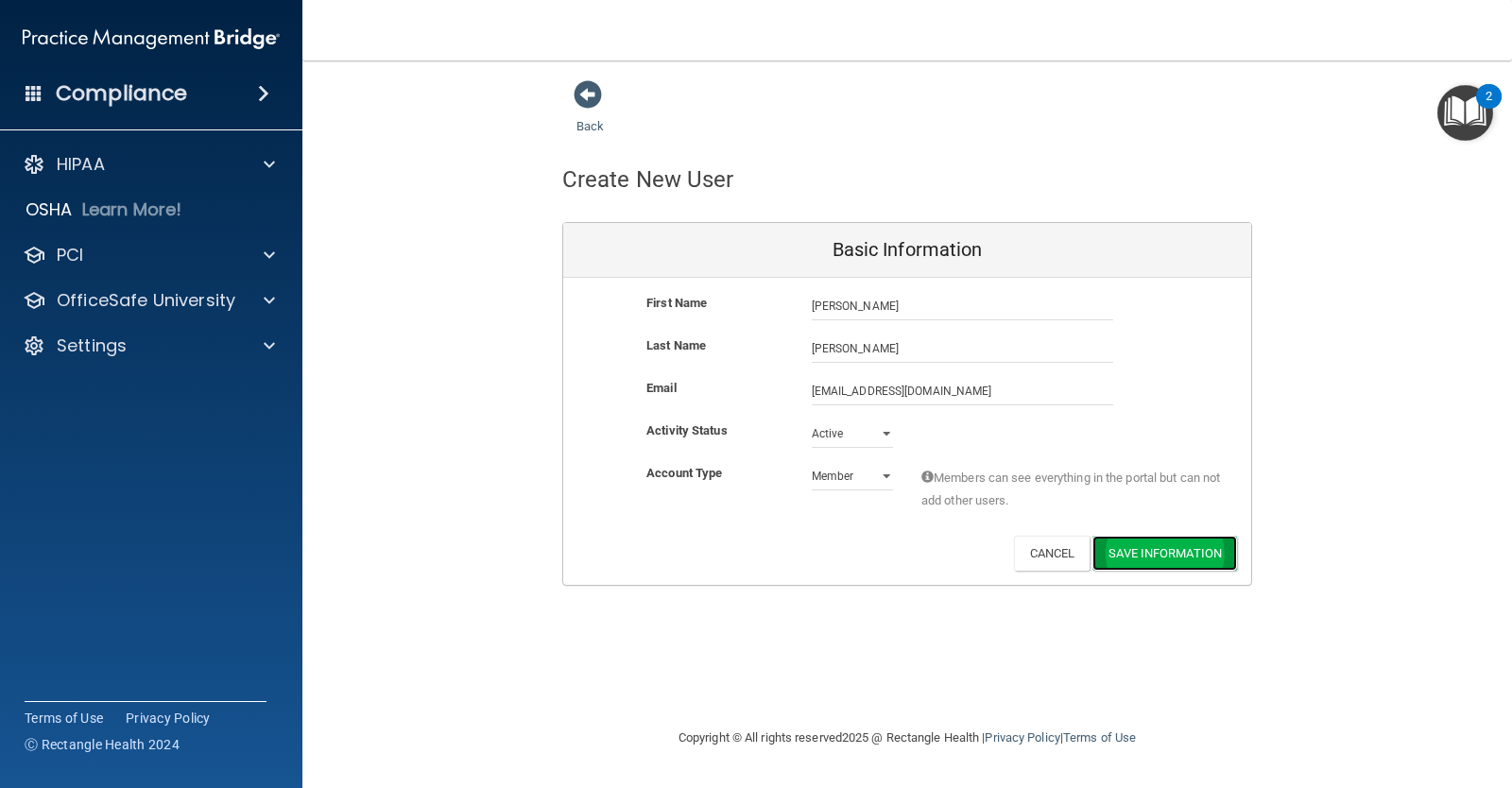
click at [1155, 550] on button "Save Information" at bounding box center [1164, 553] width 144 height 35
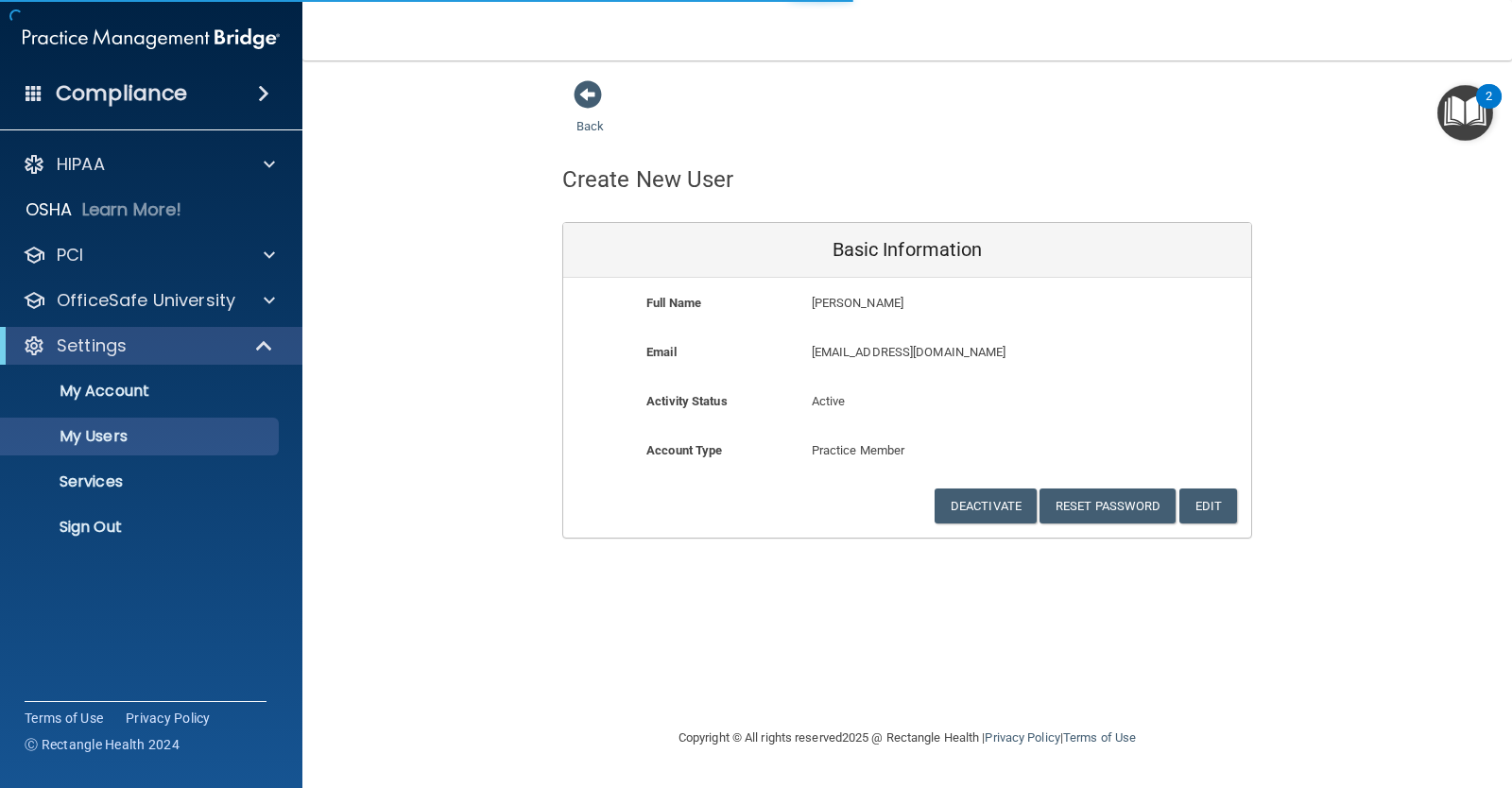
select select "20"
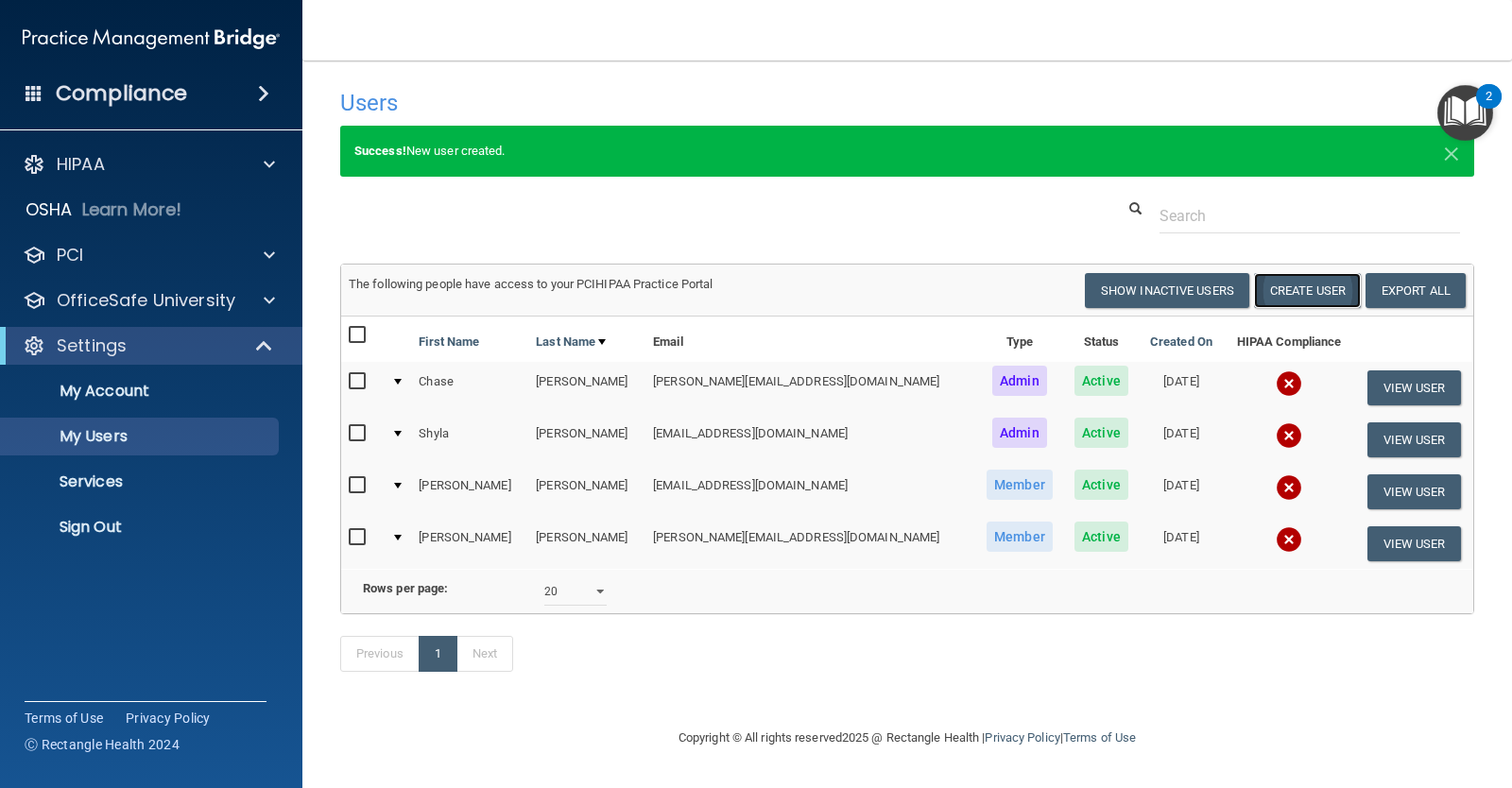
click at [1291, 291] on button "Create User" at bounding box center [1308, 290] width 107 height 35
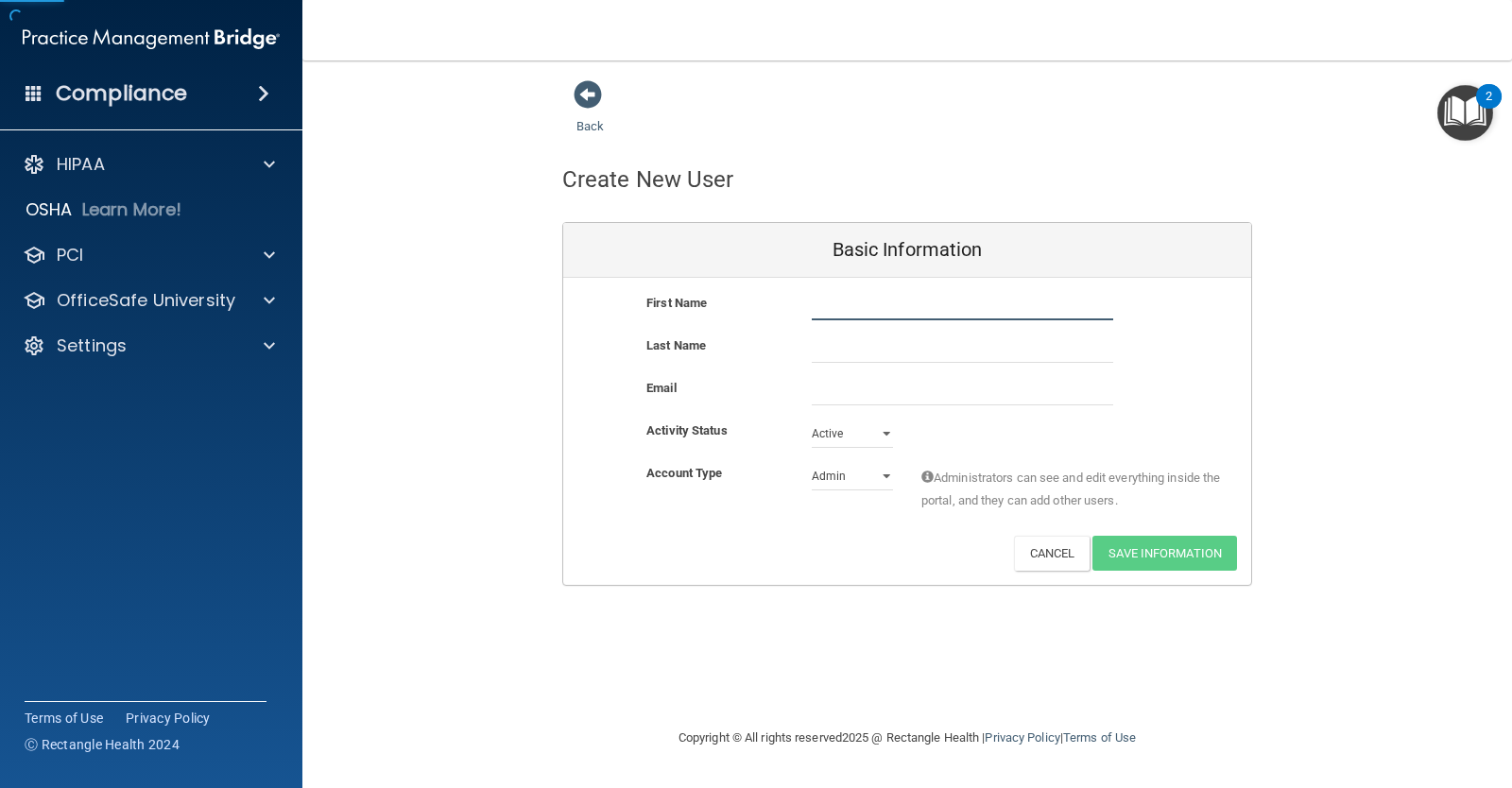
click at [851, 310] on input "text" at bounding box center [963, 306] width 302 height 28
type input "Tori"
type input "[PERSON_NAME]"
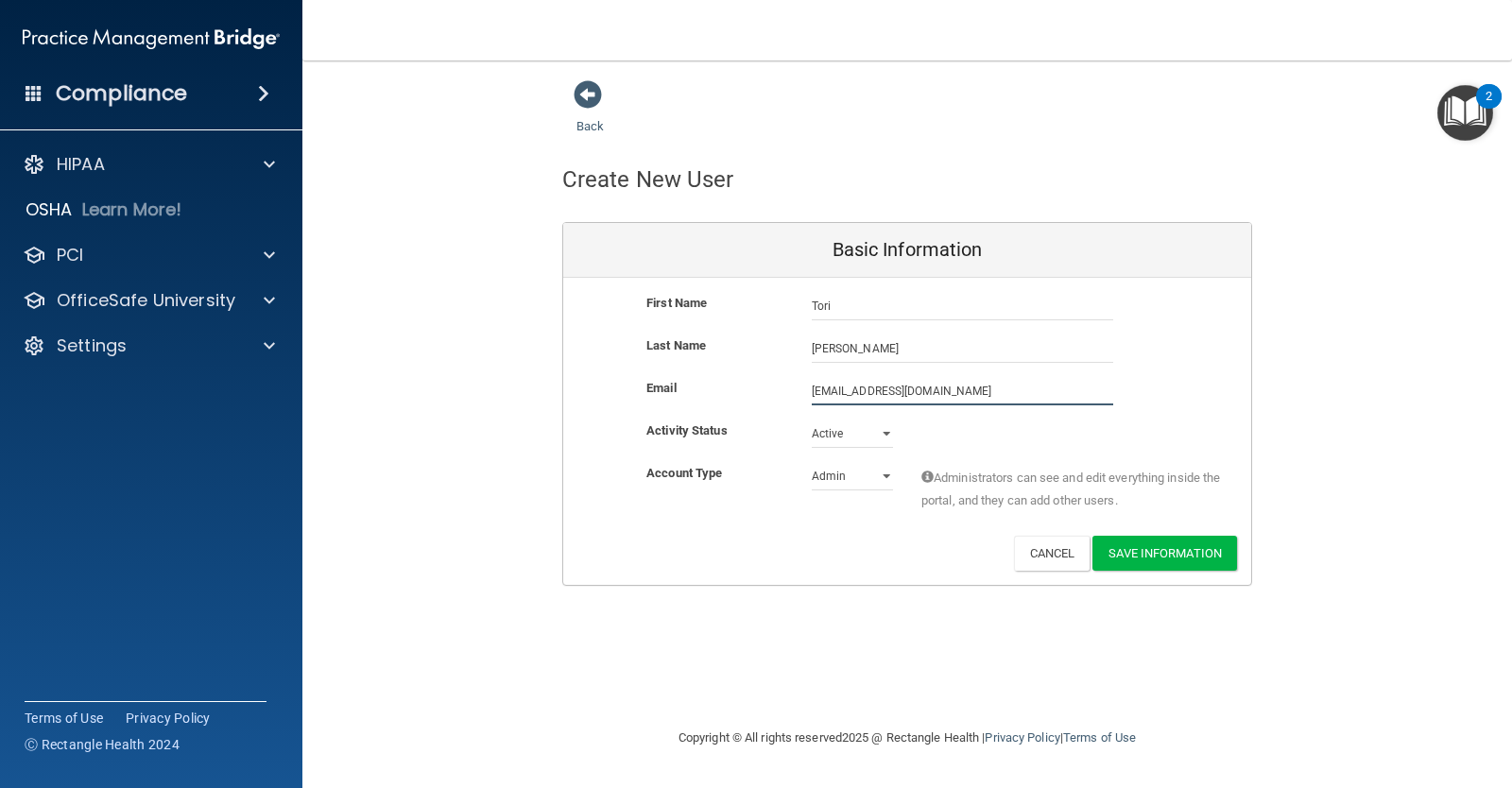
type input "[EMAIL_ADDRESS][DOMAIN_NAME]"
click at [868, 470] on select "Admin Member" at bounding box center [852, 476] width 81 height 28
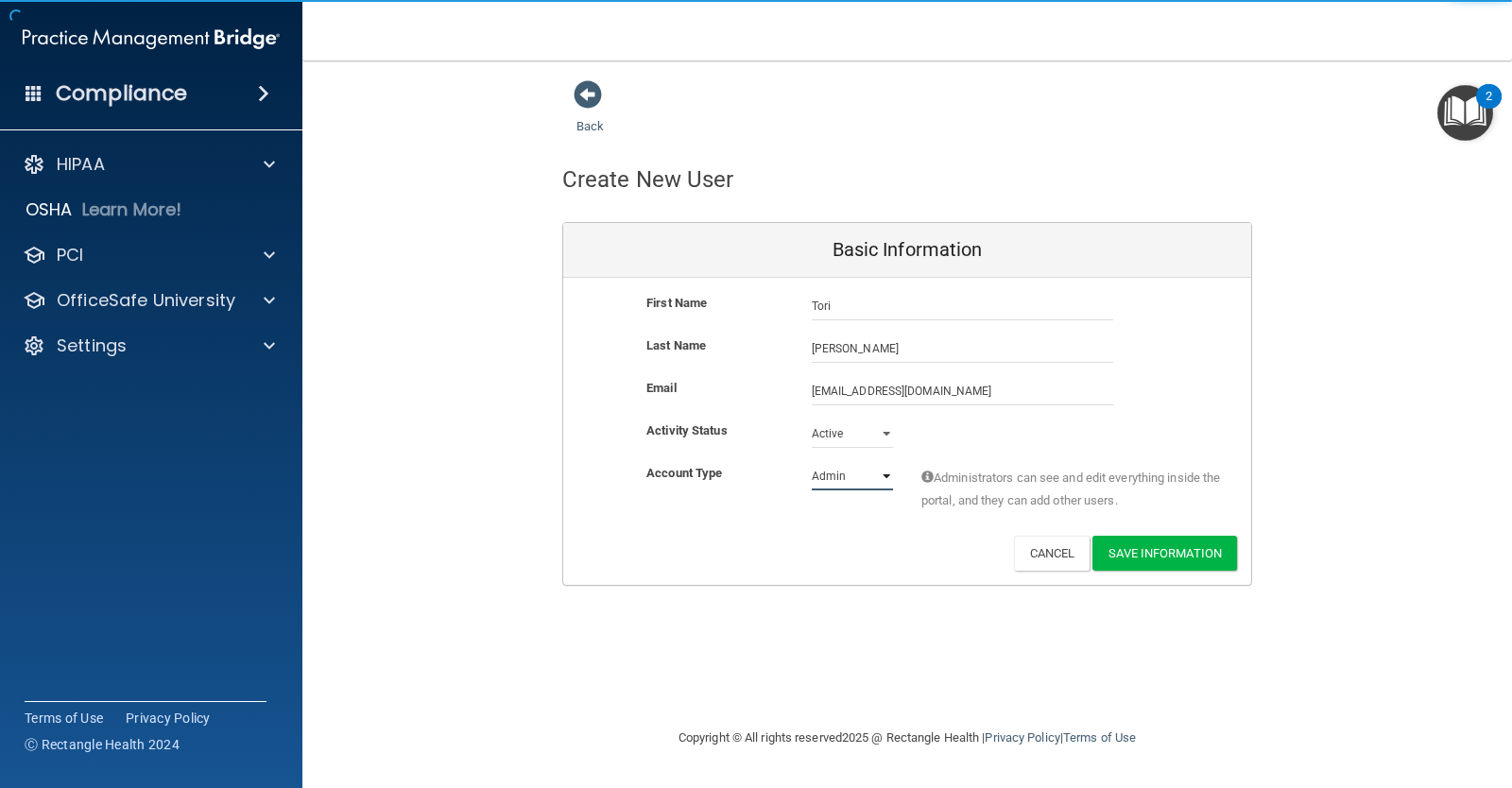
select select "practice_member"
click at [812, 463] on select "Admin Member" at bounding box center [852, 476] width 81 height 28
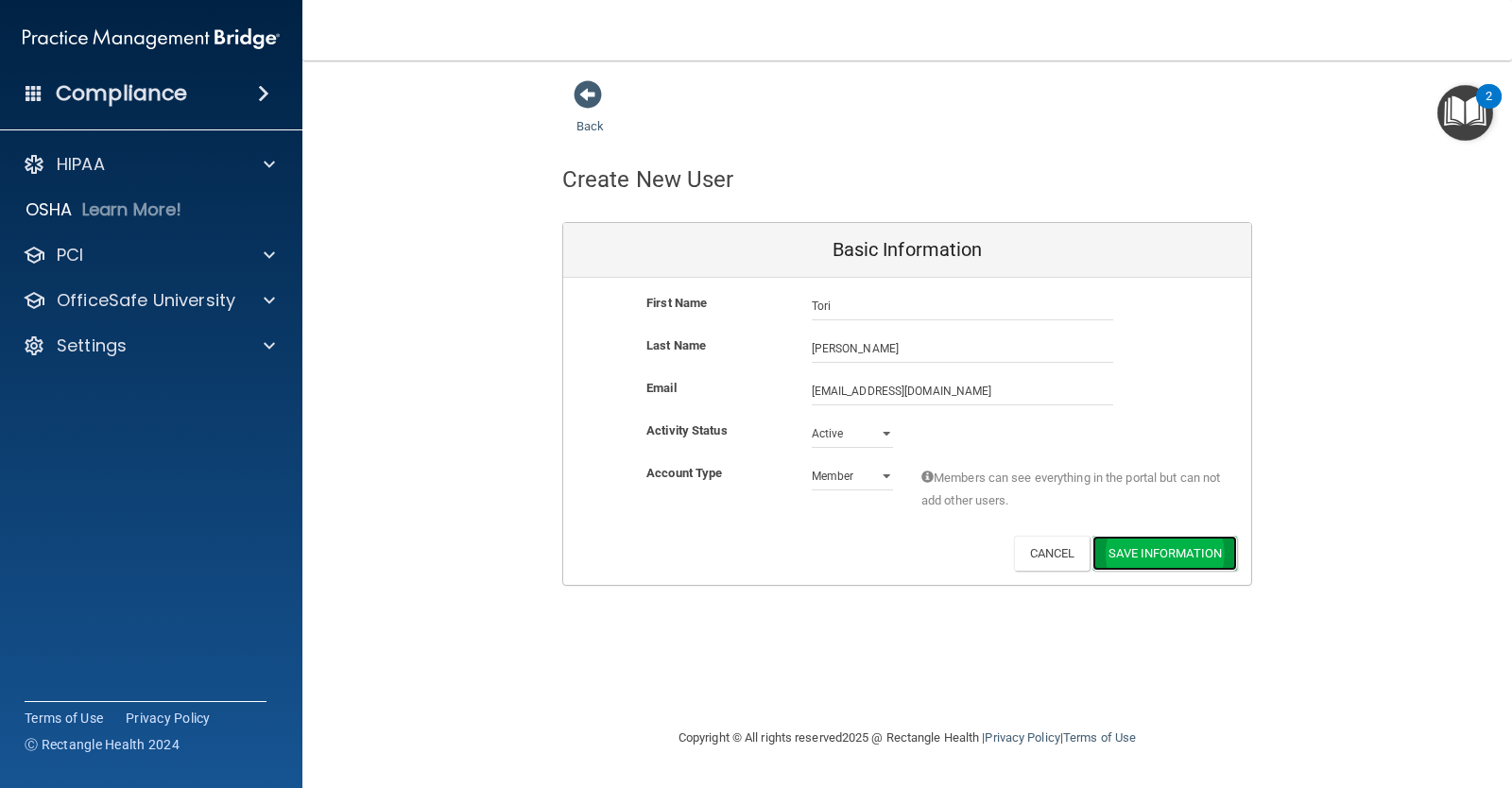
click at [1158, 553] on button "Save Information" at bounding box center [1164, 553] width 144 height 35
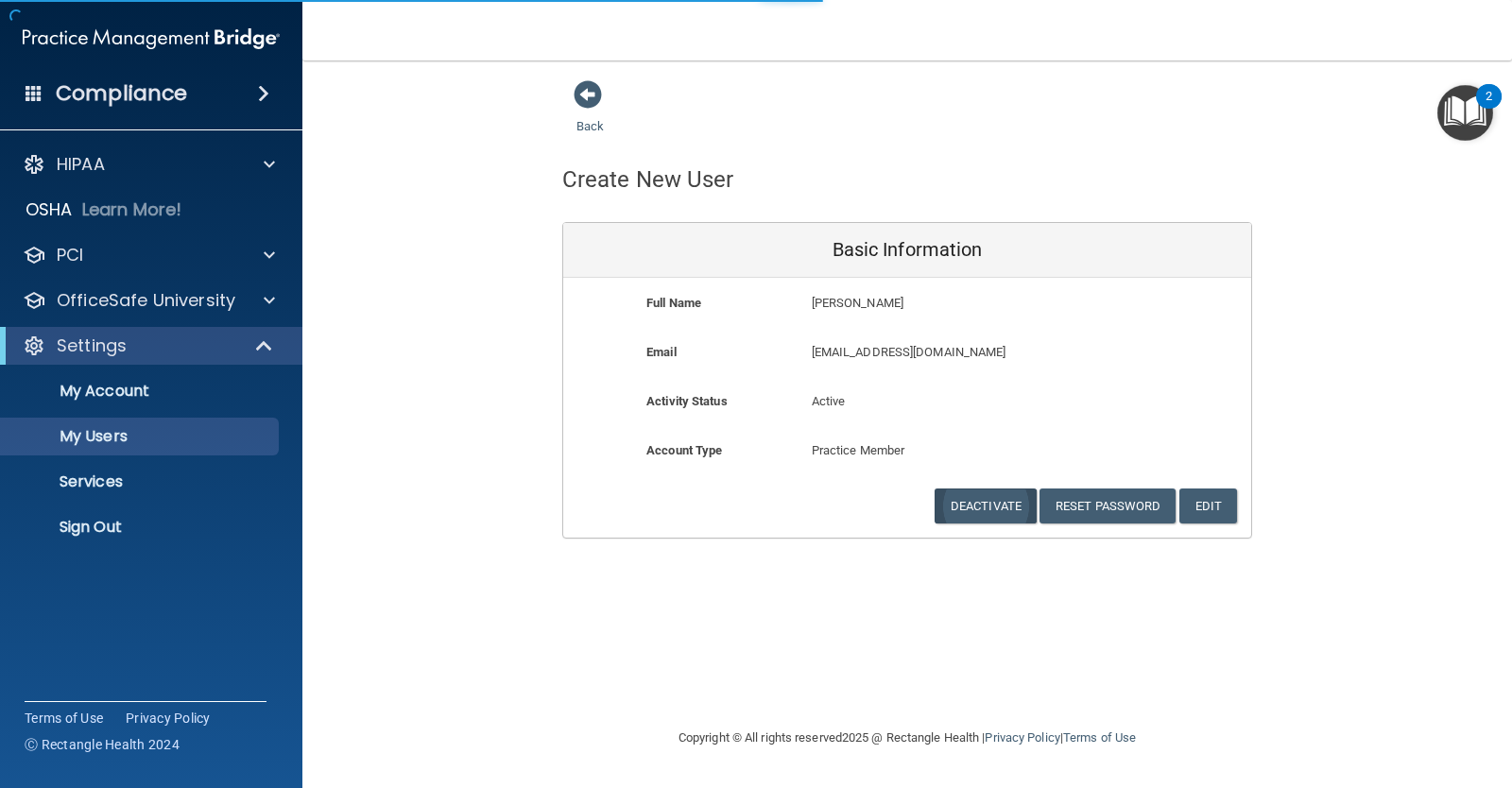
select select "20"
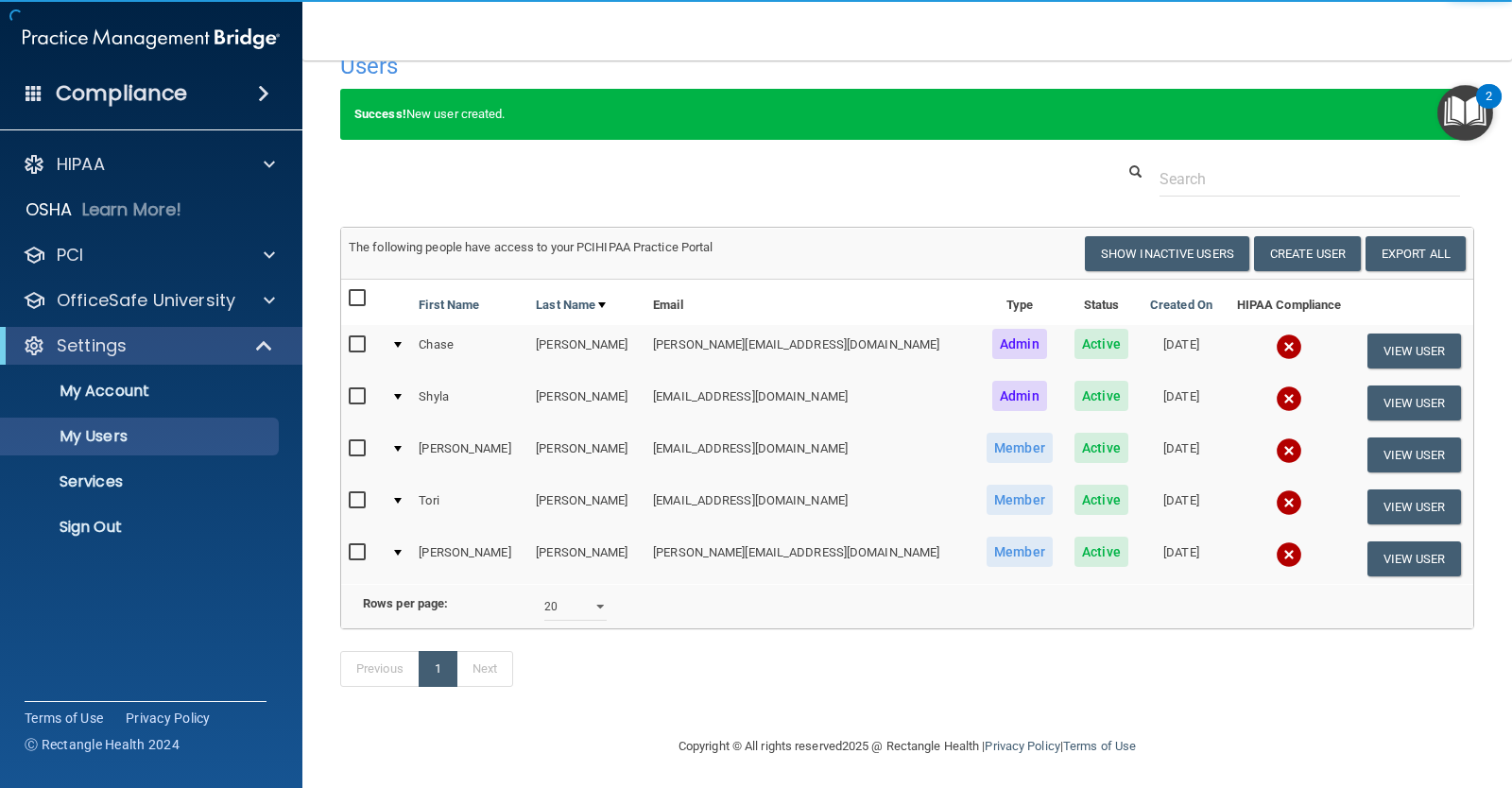
scroll to position [69, 0]
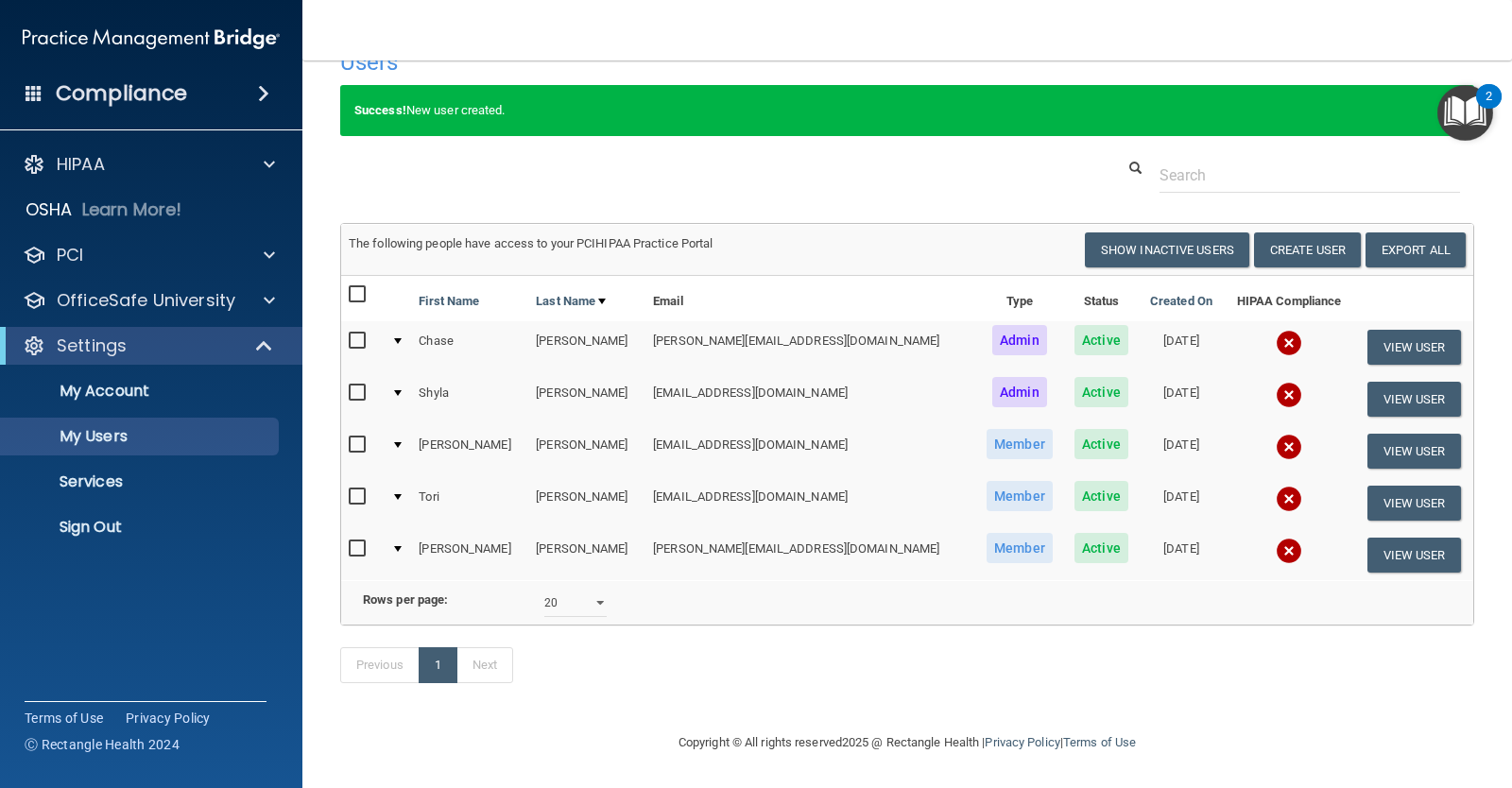
click at [1468, 111] on img "Open Resource Center, 2 new notifications" at bounding box center [1464, 112] width 55 height 56
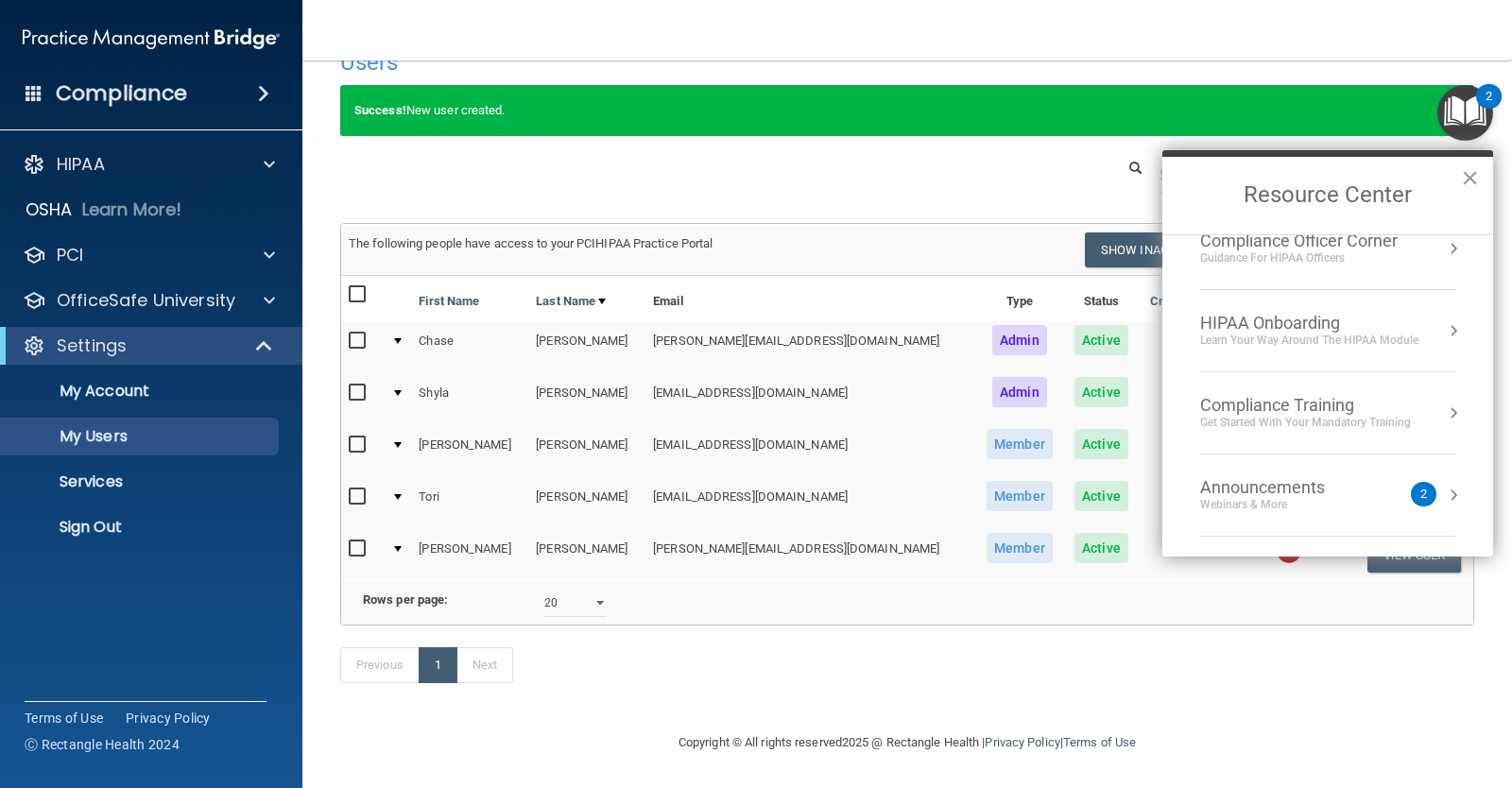
scroll to position [0, 0]
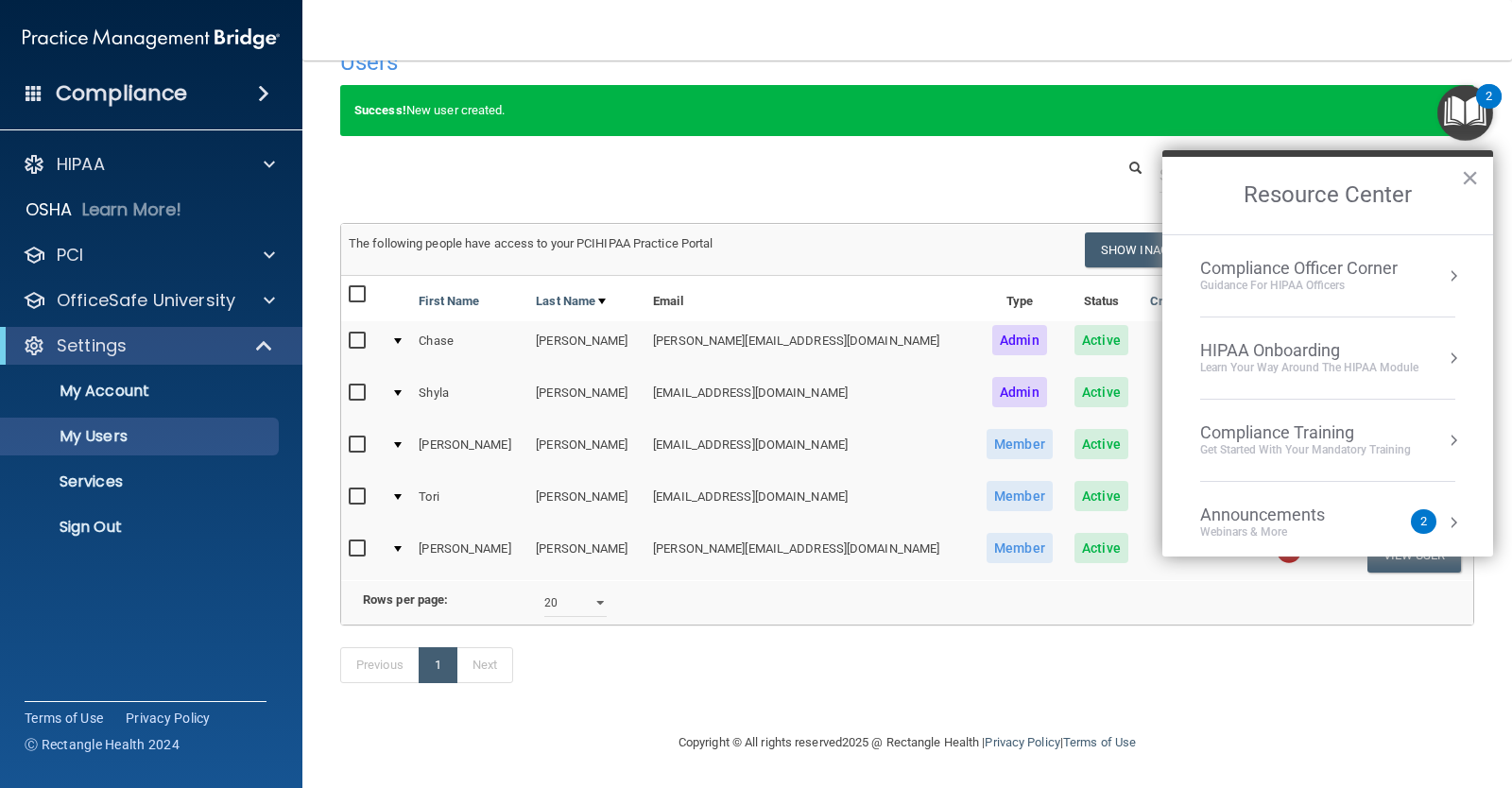
click at [1376, 275] on div "Compliance Officer Corner" at bounding box center [1298, 268] width 198 height 20
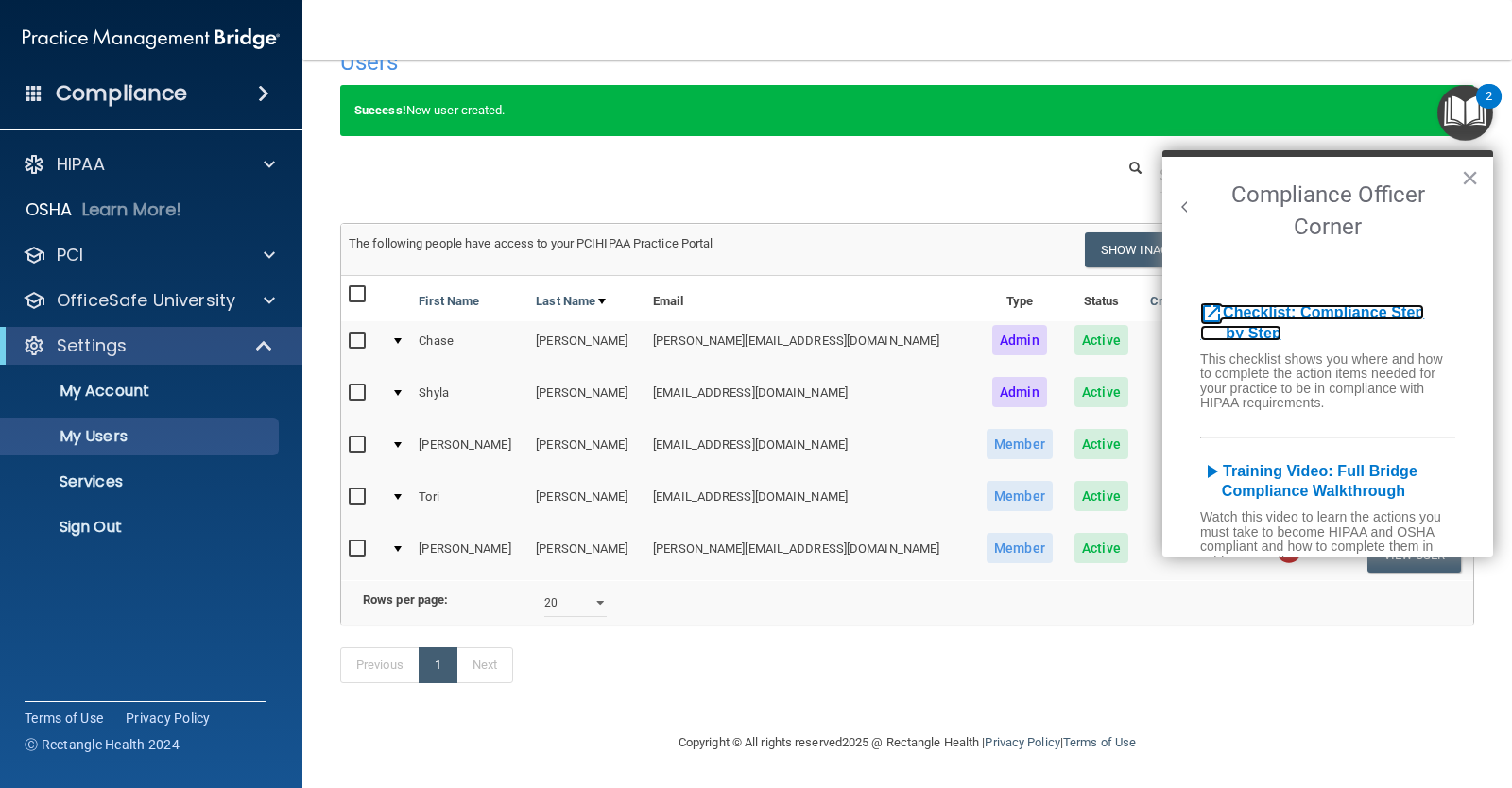
click at [1366, 310] on b "Checklist: Compliance Step by Step" at bounding box center [1311, 322] width 224 height 37
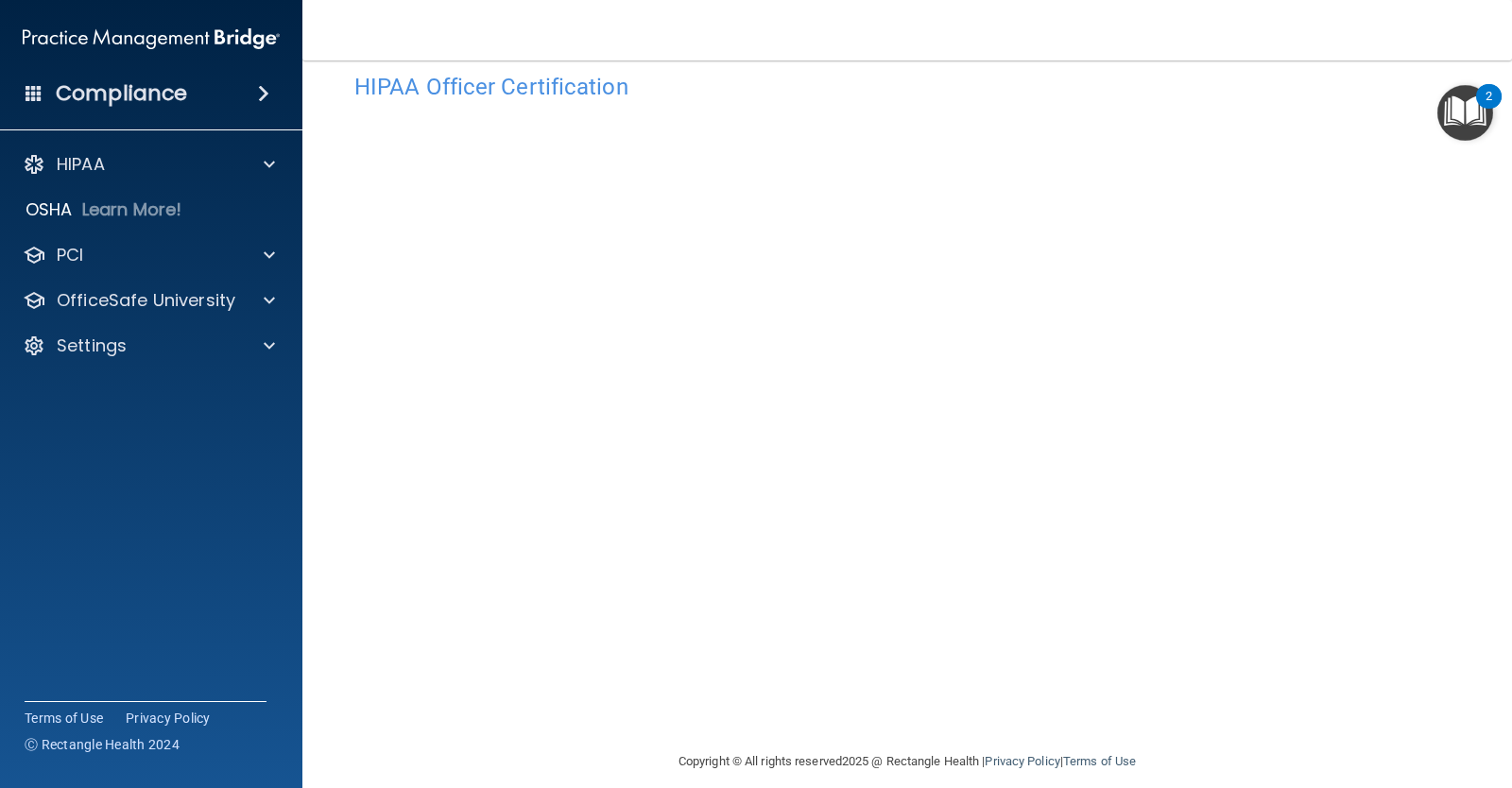
scroll to position [54, 0]
